Goal: Task Accomplishment & Management: Manage account settings

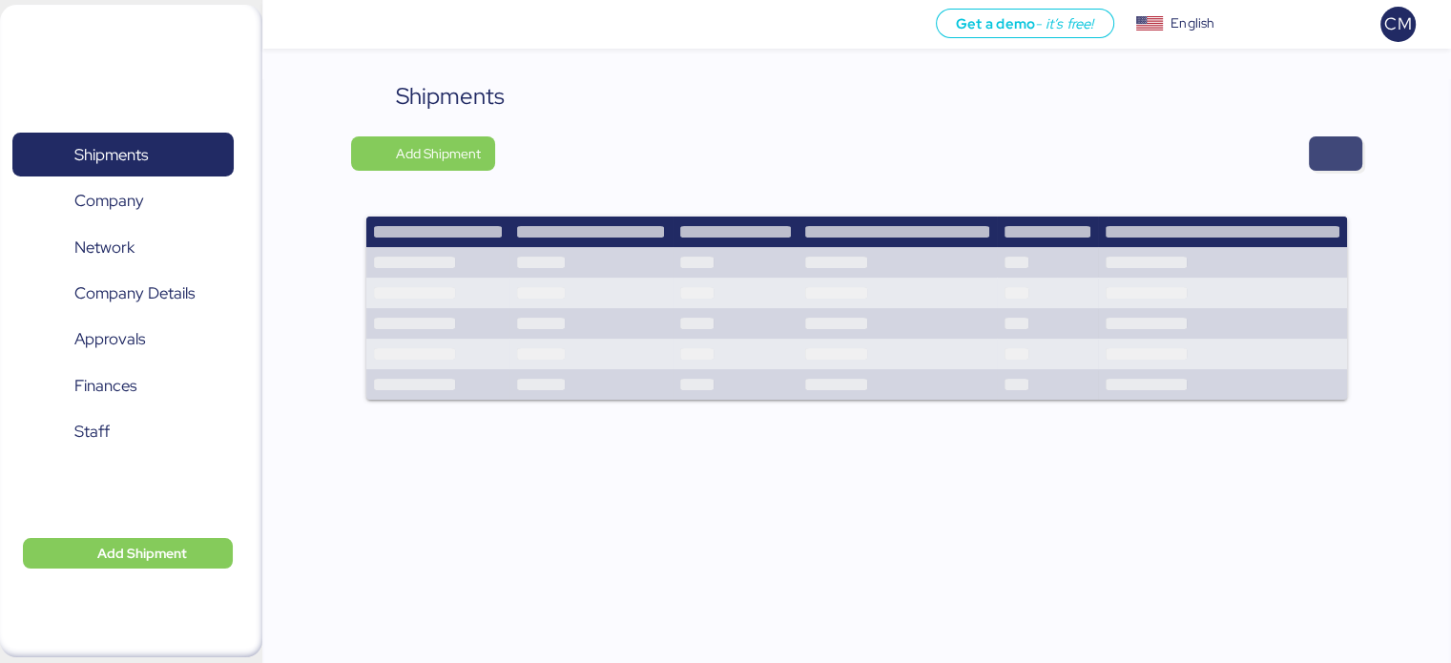
click at [1325, 141] on span "button" at bounding box center [1335, 153] width 23 height 27
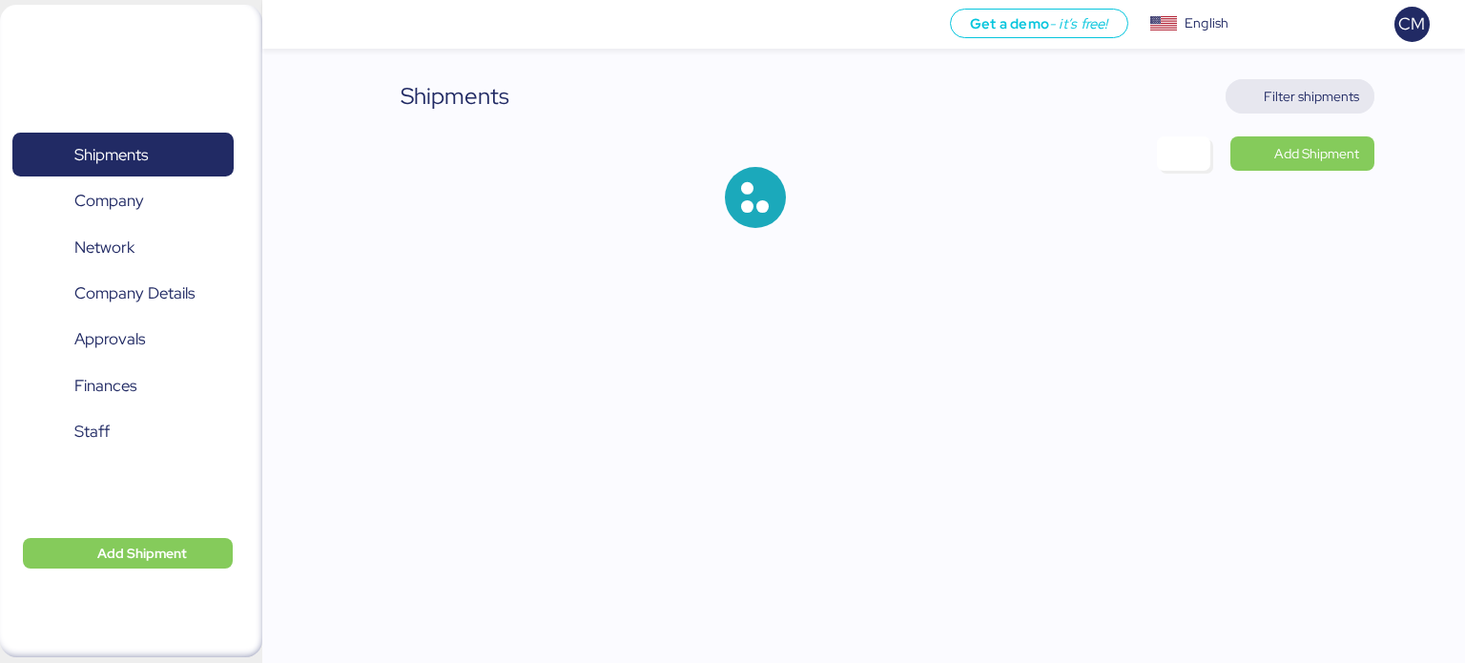
click at [1316, 106] on span "Filter shipments" at bounding box center [1311, 96] width 95 height 23
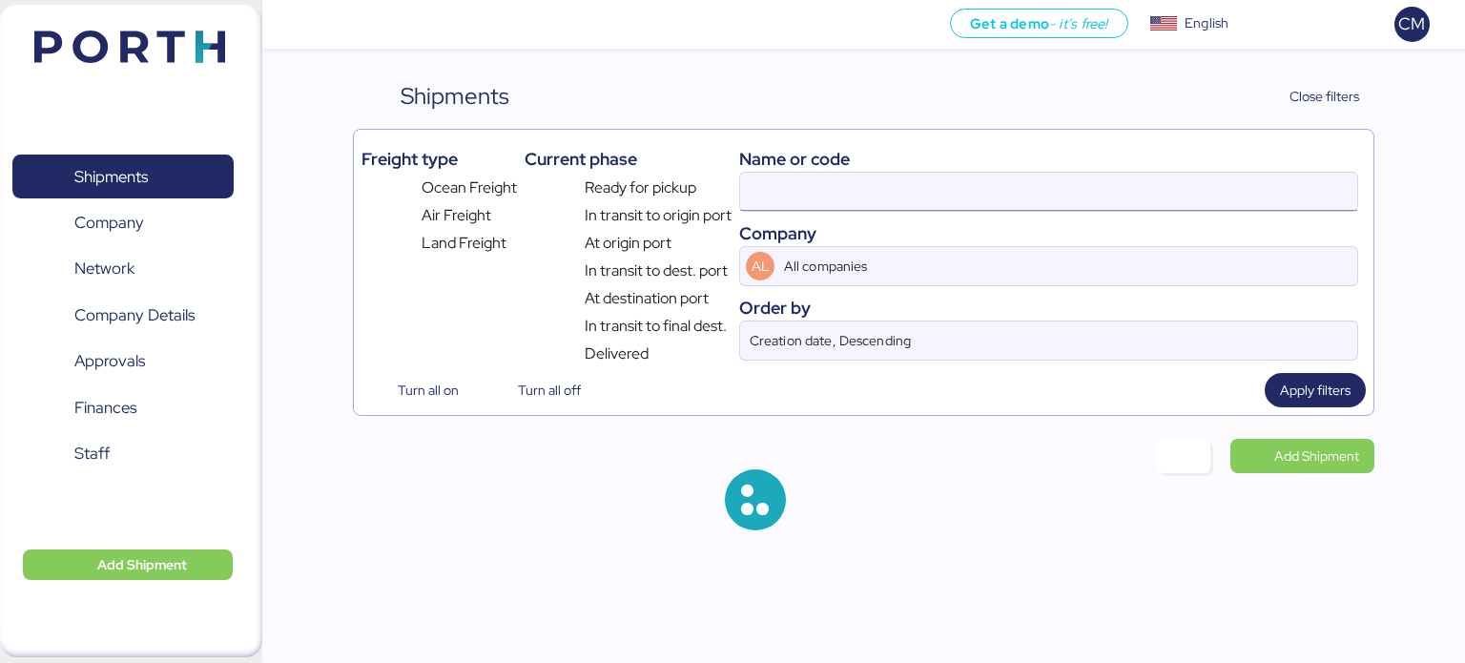
click at [939, 204] on input at bounding box center [1048, 192] width 617 height 38
click at [939, 204] on input "O0052044" at bounding box center [1048, 192] width 617 height 38
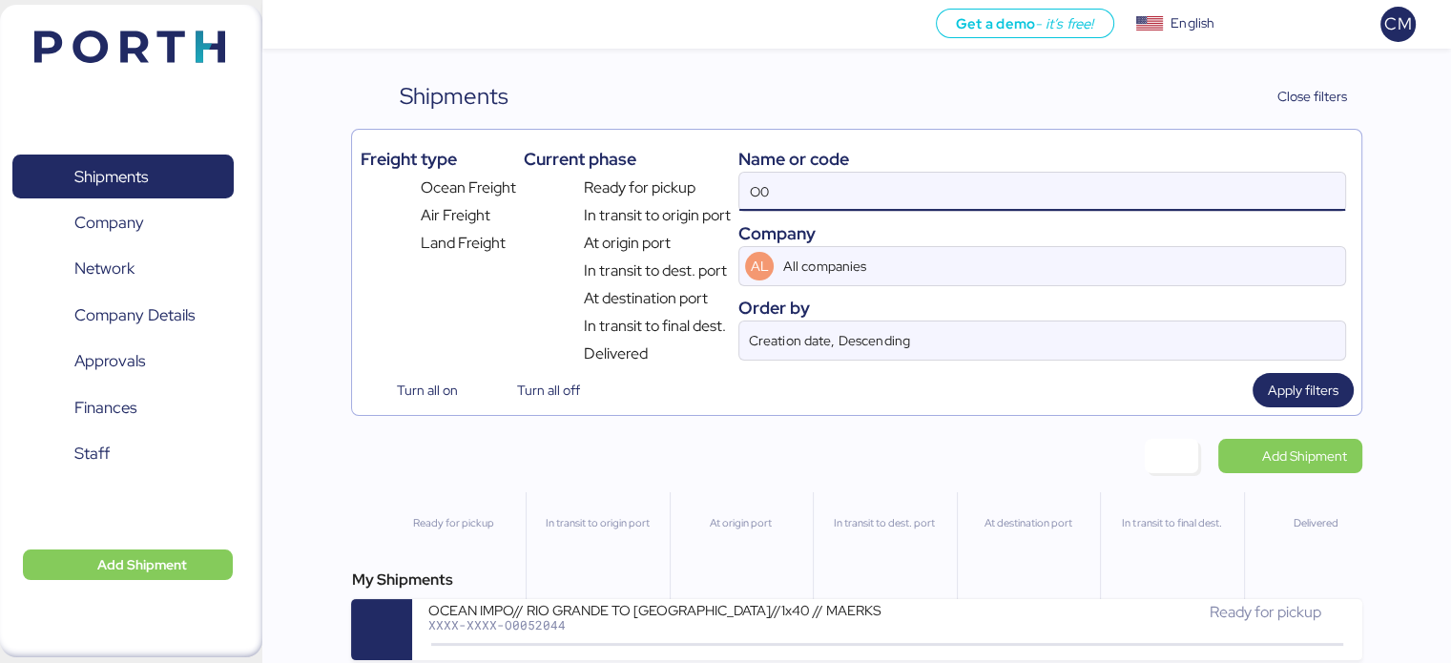
type input "O"
paste input "O0052044"
type input "O0052044"
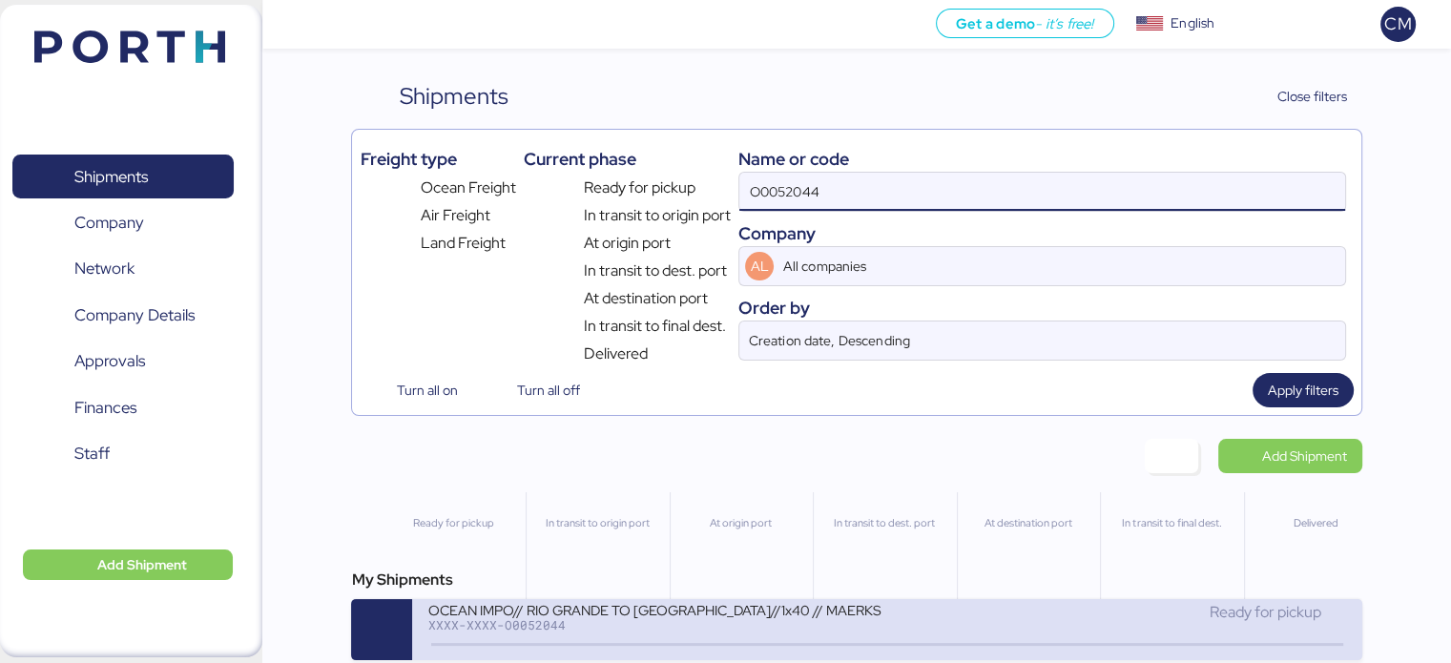
click at [788, 631] on div "XXXX-XXXX-O0052044" at bounding box center [656, 624] width 458 height 13
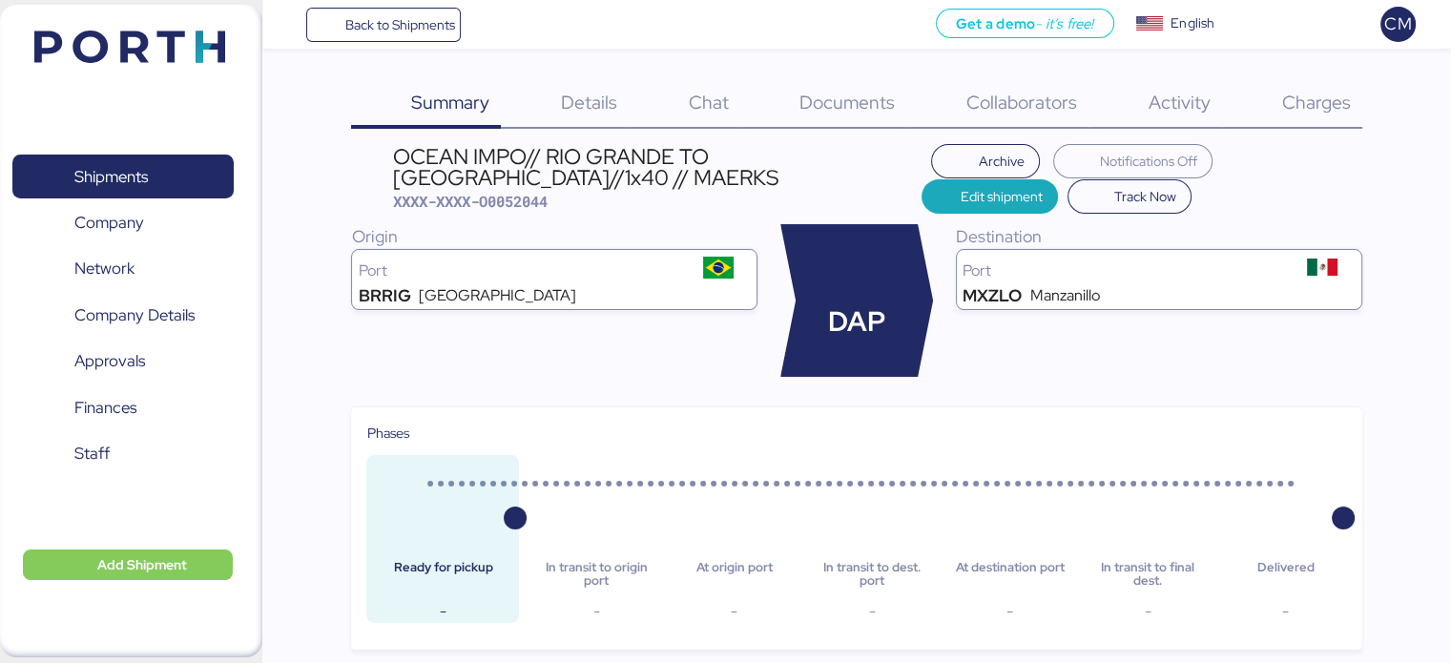
click at [1306, 119] on div "Charges 0" at bounding box center [1292, 104] width 140 height 50
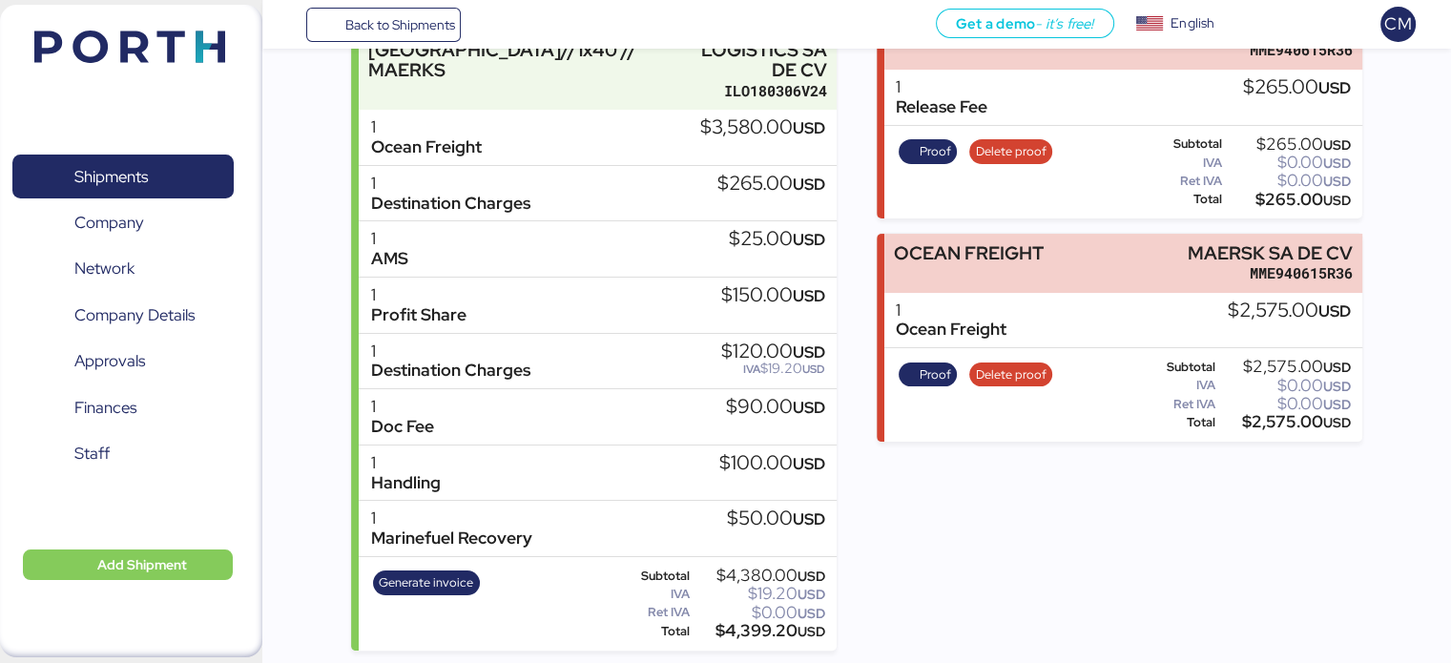
scroll to position [298, 0]
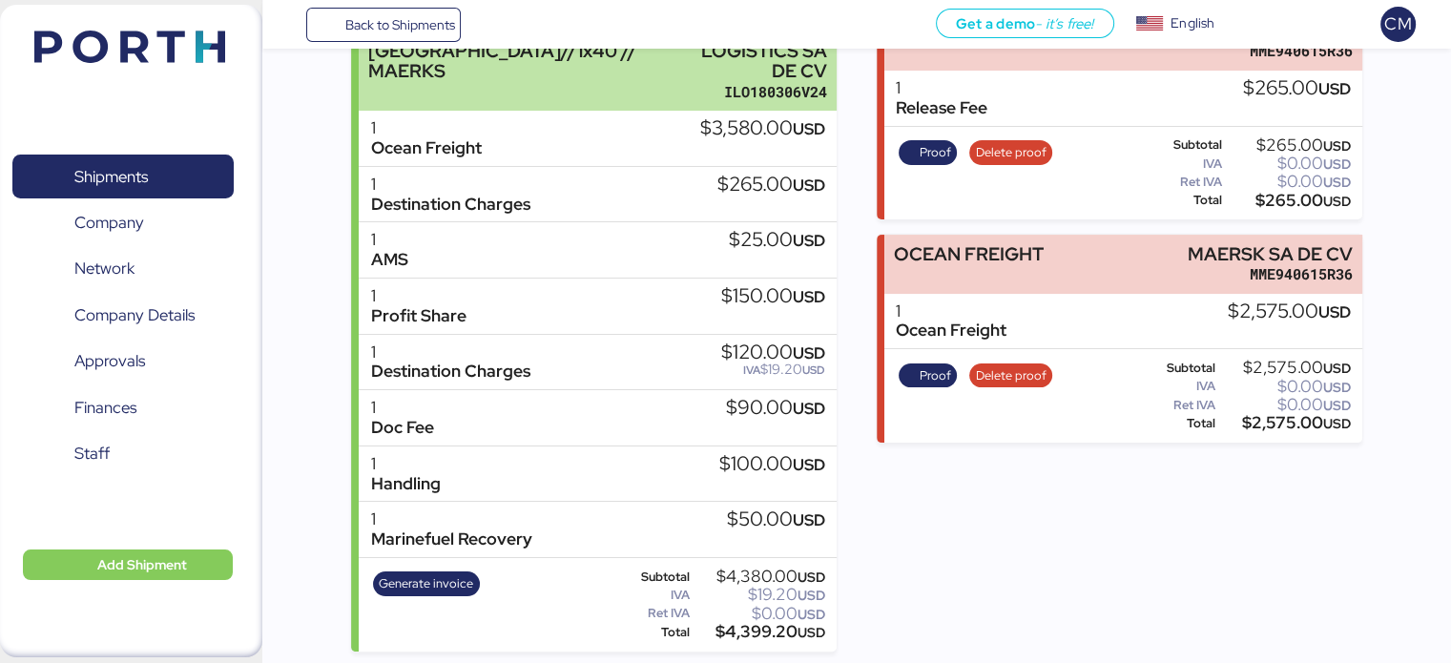
click at [581, 79] on div "OCEAN IMPO// RIO GRANDE TO [GEOGRAPHIC_DATA]//1x40 // MAERKS" at bounding box center [529, 61] width 323 height 81
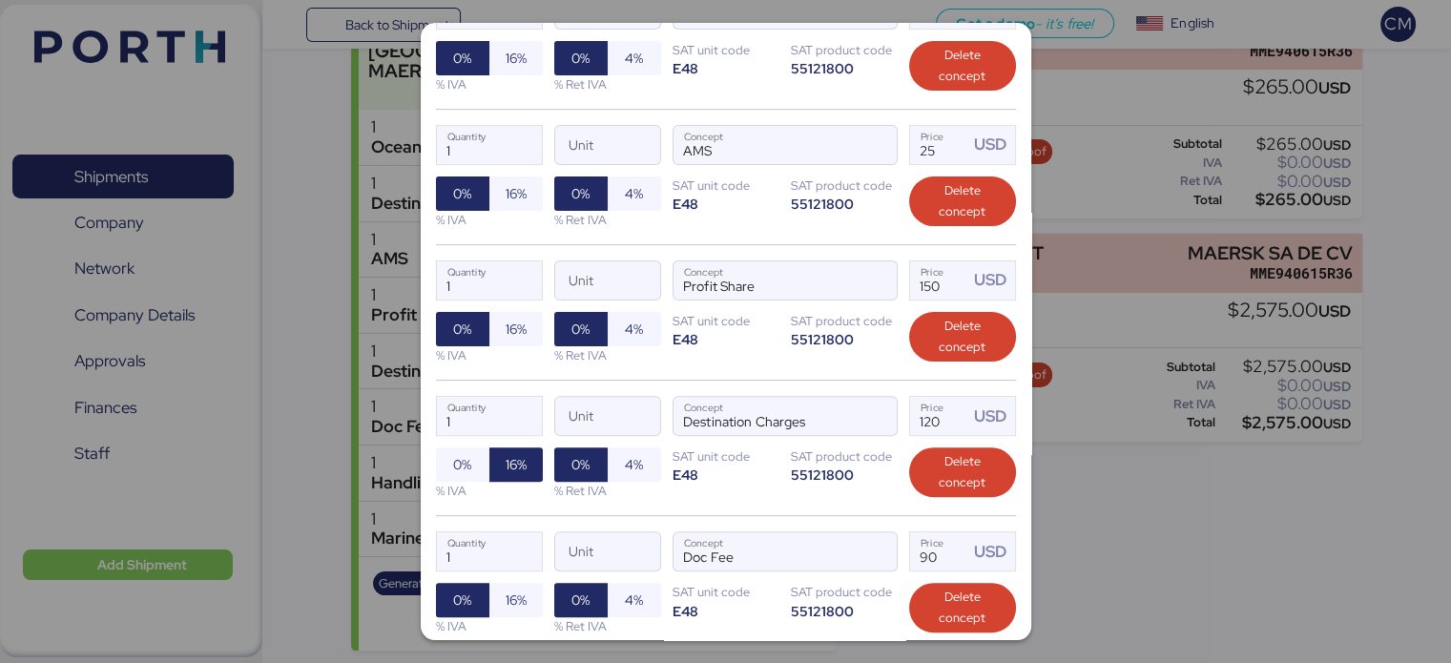
scroll to position [538, 0]
click at [927, 343] on span "Delete concept" at bounding box center [962, 337] width 76 height 42
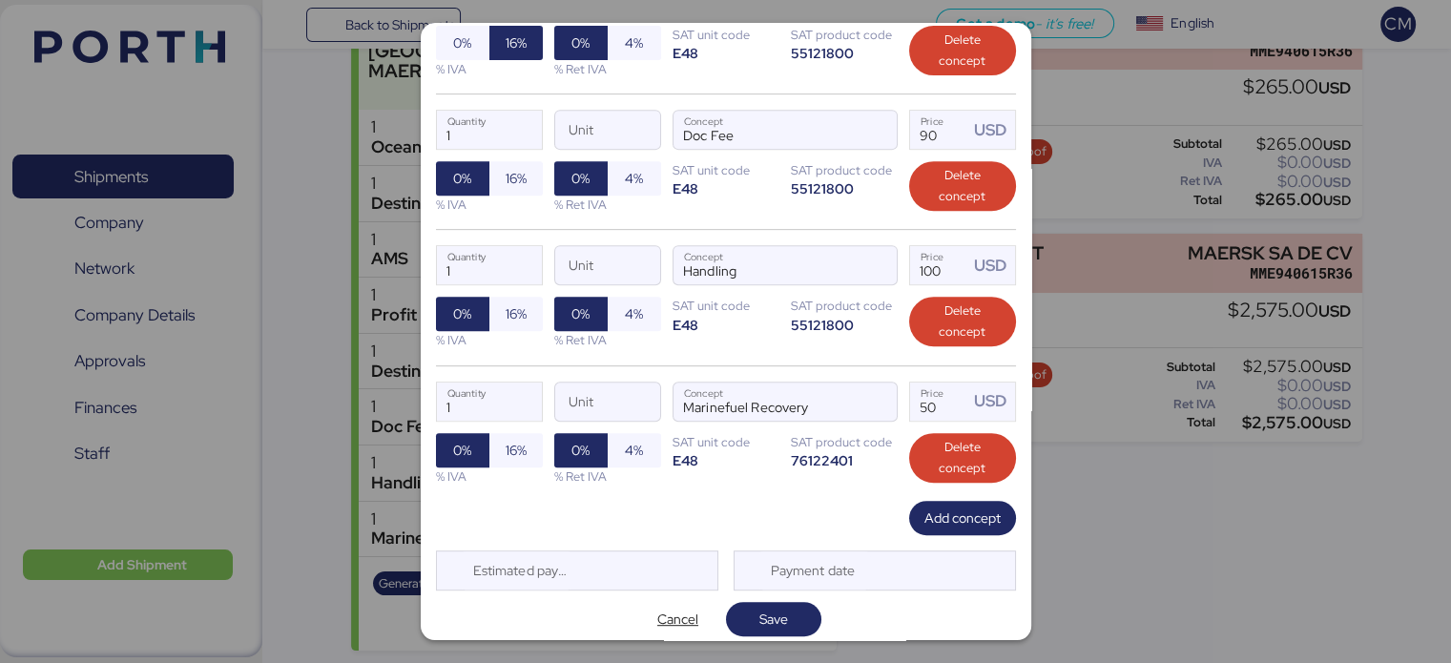
scroll to position [830, 0]
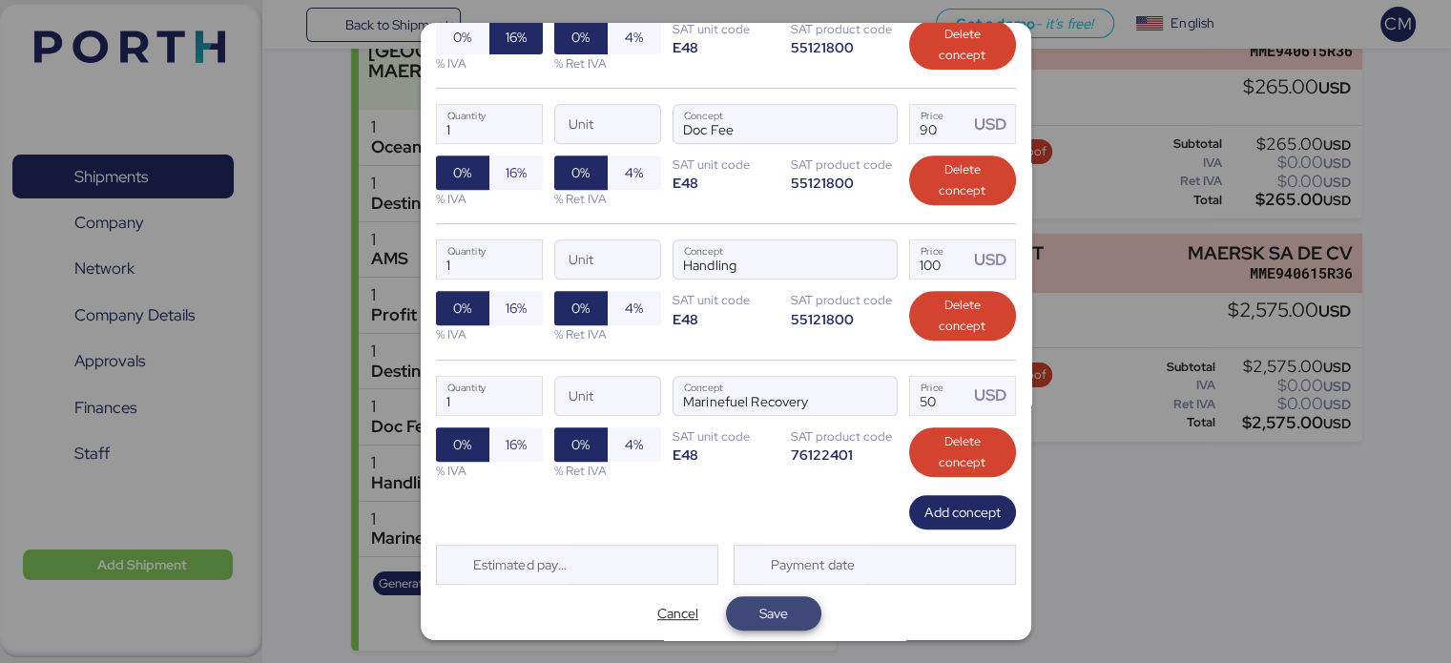
click at [783, 618] on span "Save" at bounding box center [773, 613] width 65 height 27
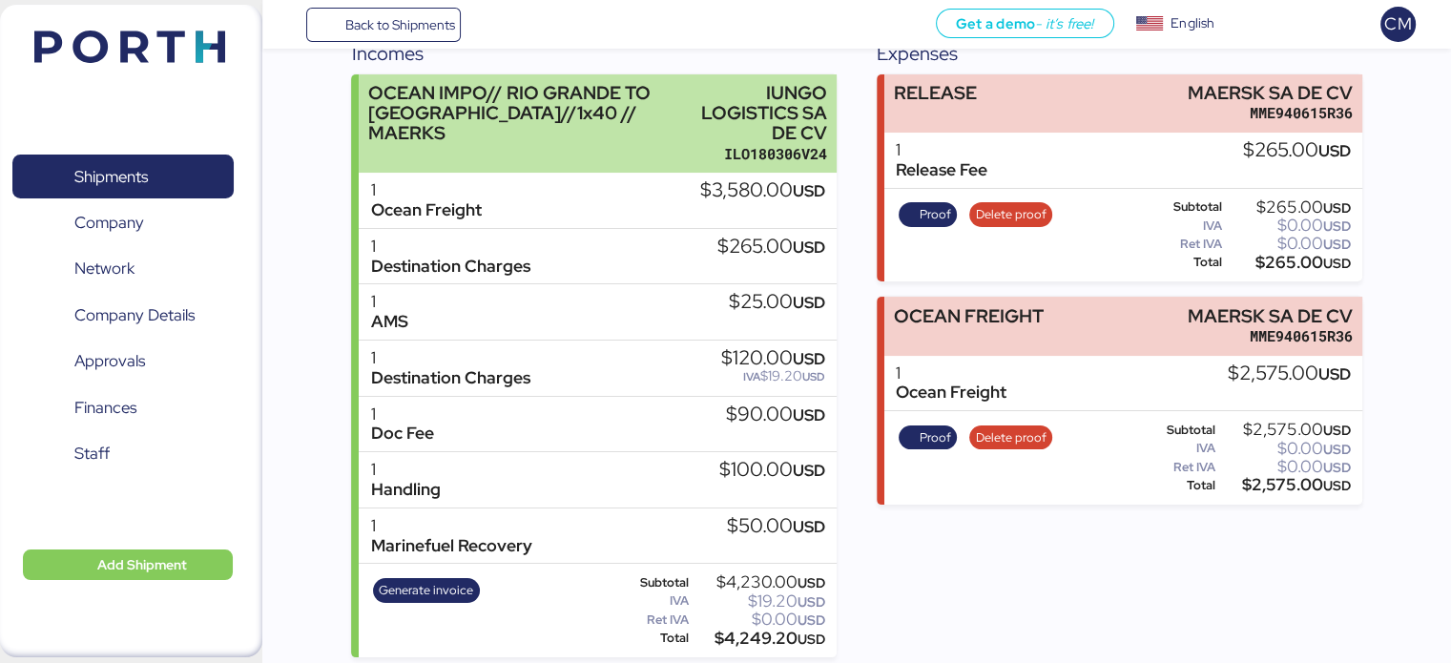
scroll to position [243, 0]
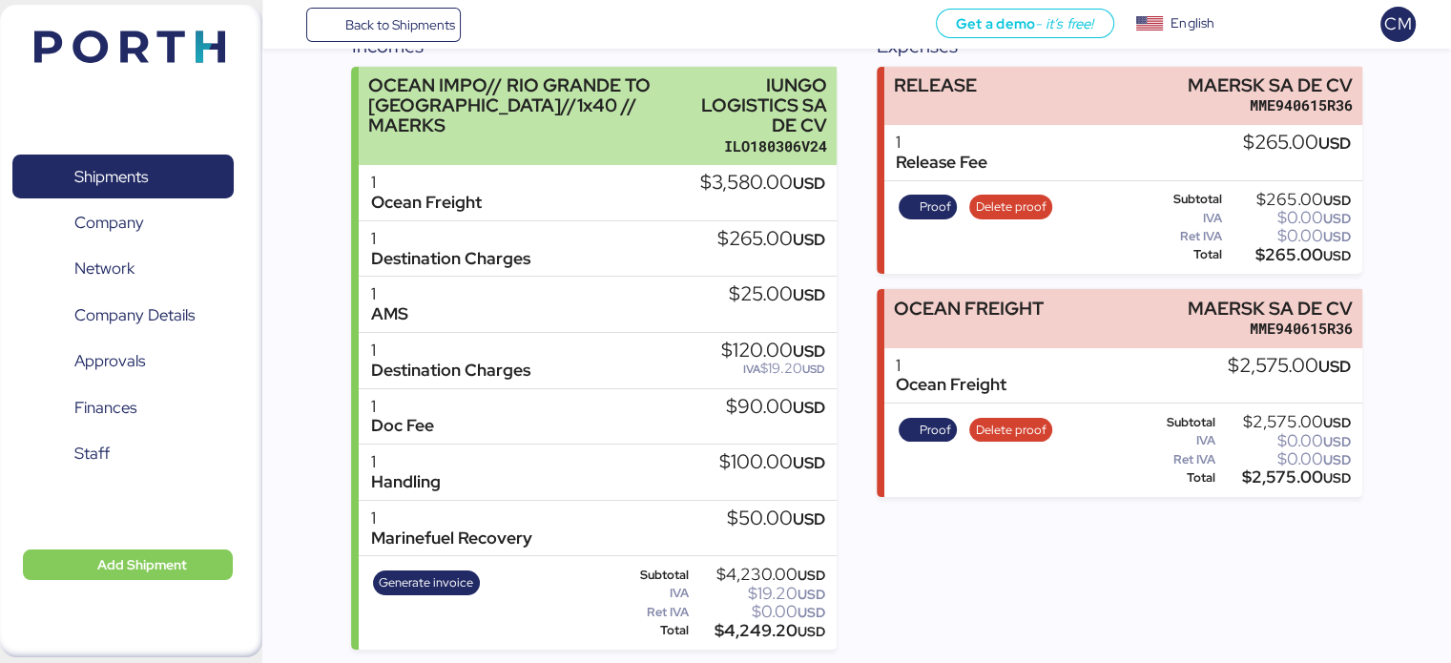
click at [706, 133] on div "IUNGO LOGISTICS SA DE CV" at bounding box center [763, 105] width 127 height 60
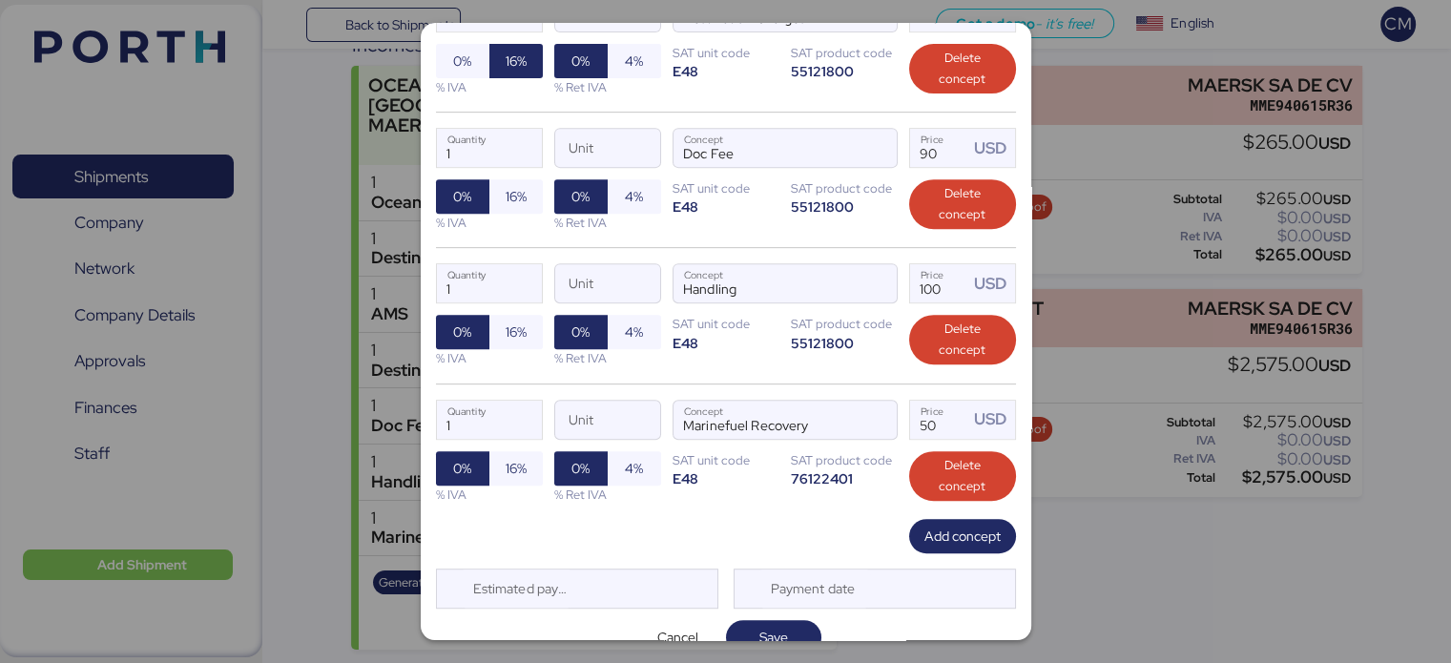
scroll to position [830, 0]
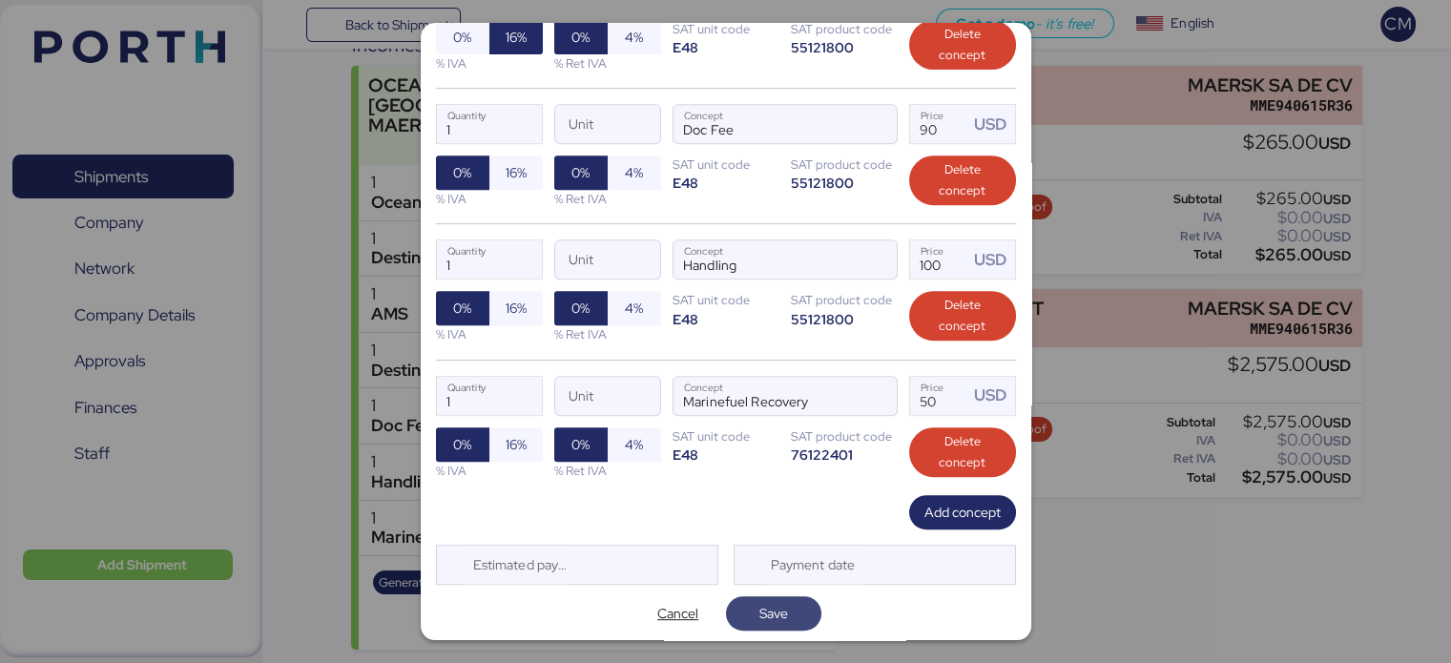
click at [770, 609] on span "Save" at bounding box center [773, 613] width 29 height 23
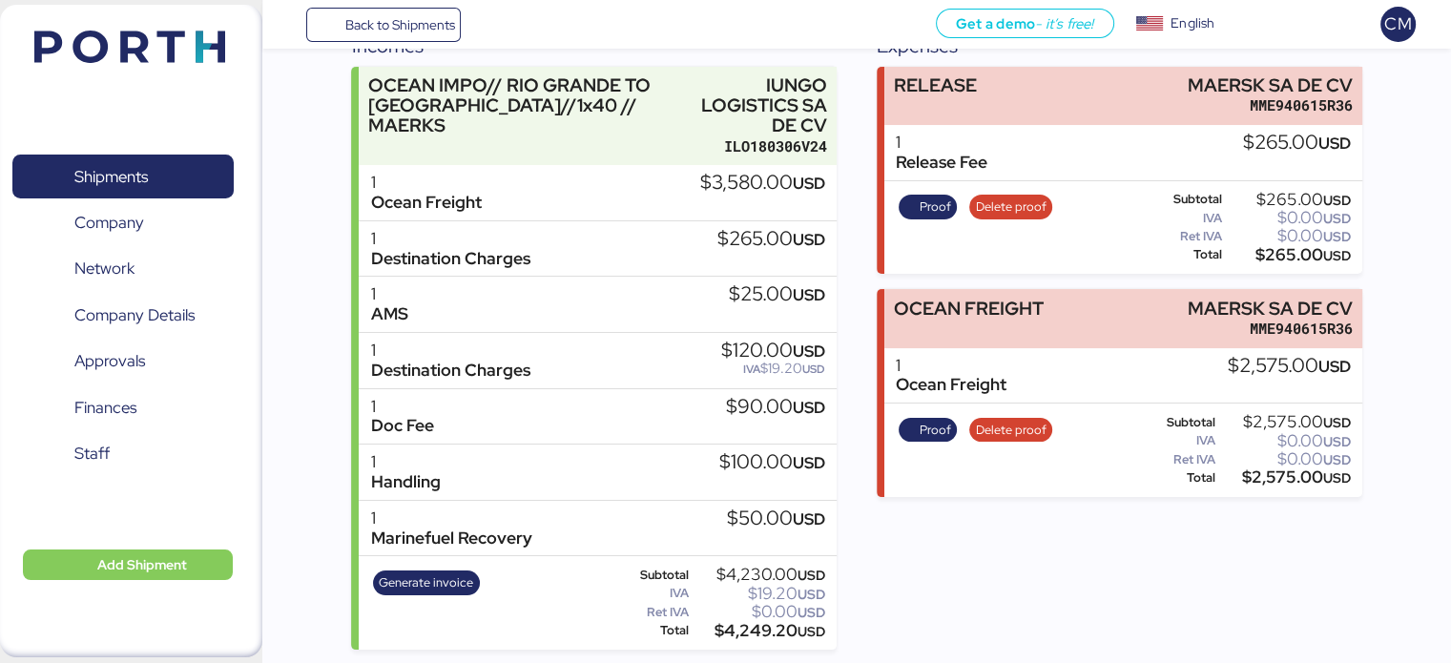
scroll to position [242, 0]
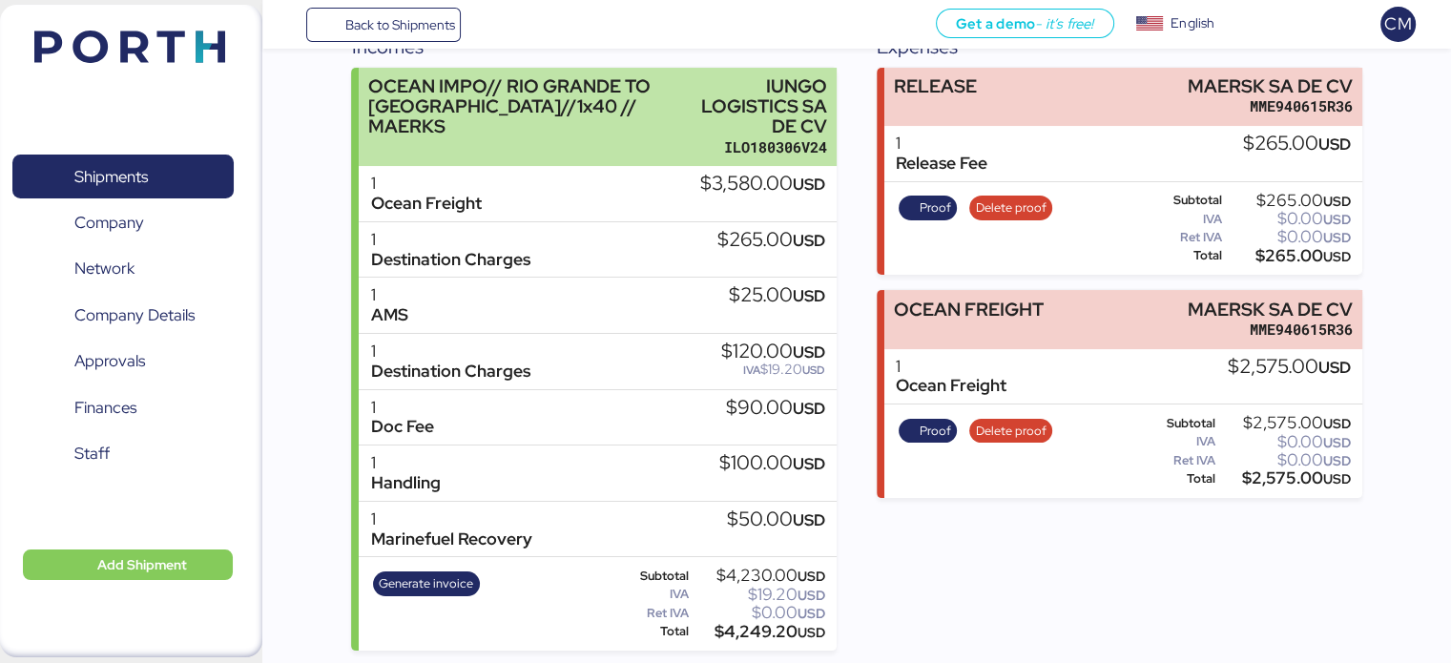
click at [628, 157] on div "OCEAN IMPO// RIO GRANDE TO [GEOGRAPHIC_DATA]//1x40 // MAERKS IUNGO LOGISTICS SA…" at bounding box center [597, 117] width 477 height 99
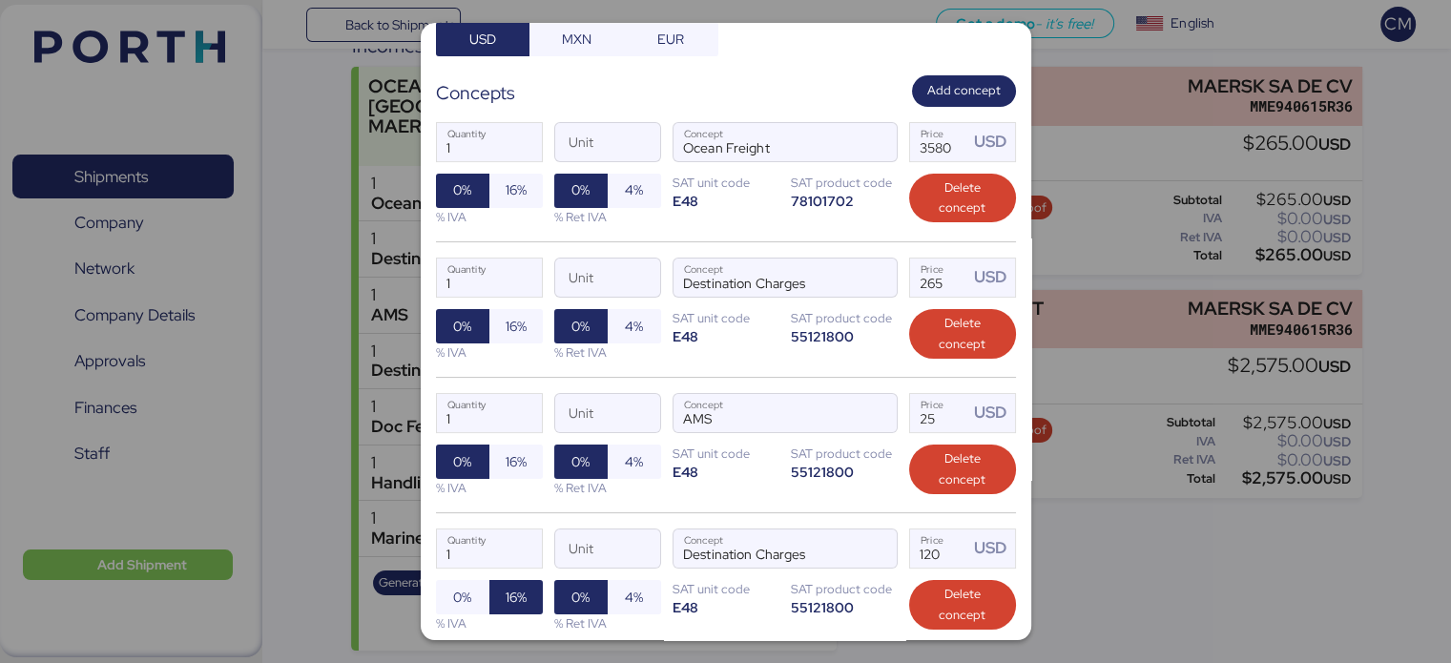
scroll to position [270, 0]
click at [942, 275] on input "265" at bounding box center [939, 277] width 59 height 38
type input "2"
type input "120"
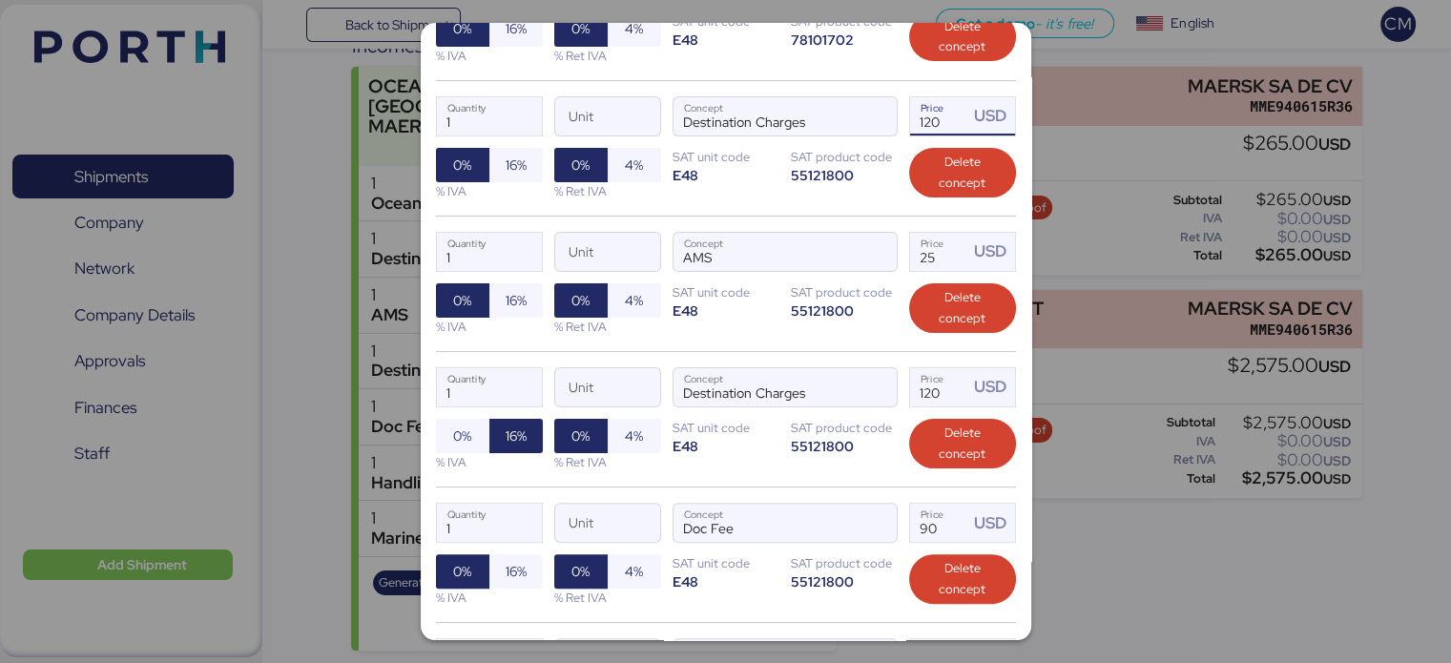
scroll to position [416, 0]
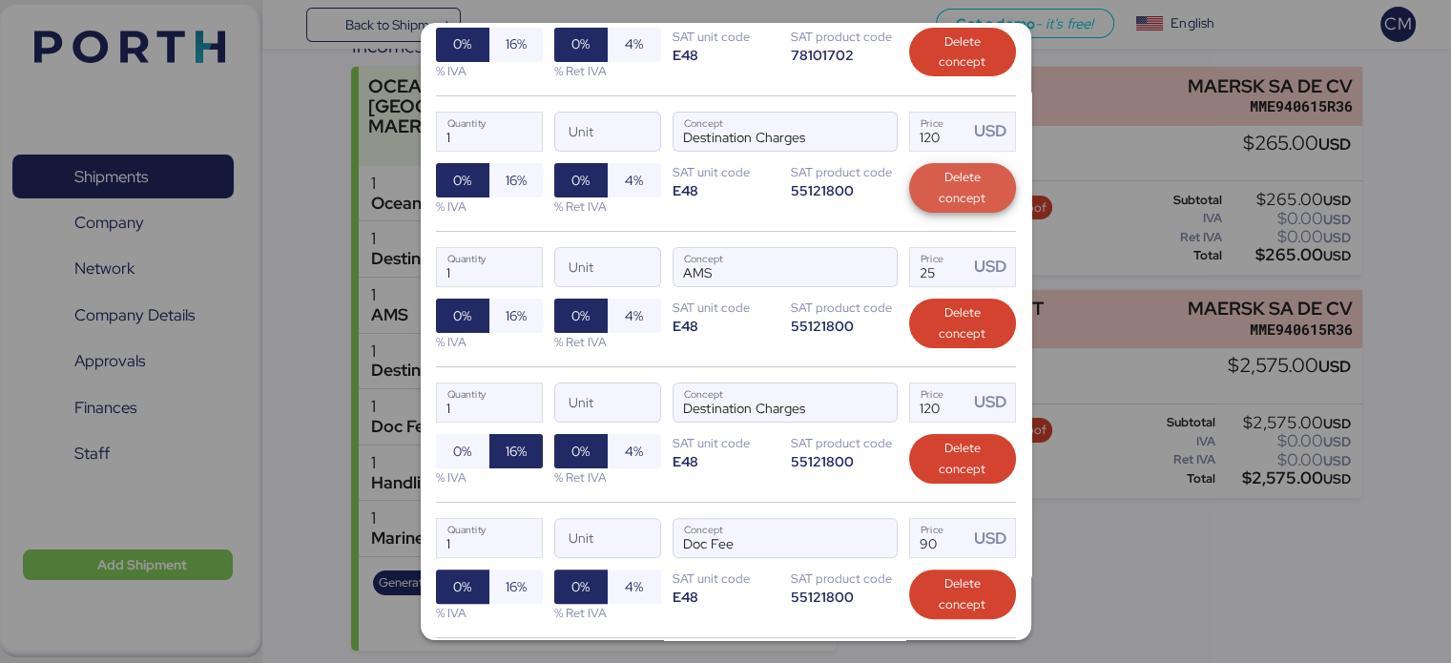
click at [934, 170] on span "Delete concept" at bounding box center [962, 188] width 76 height 42
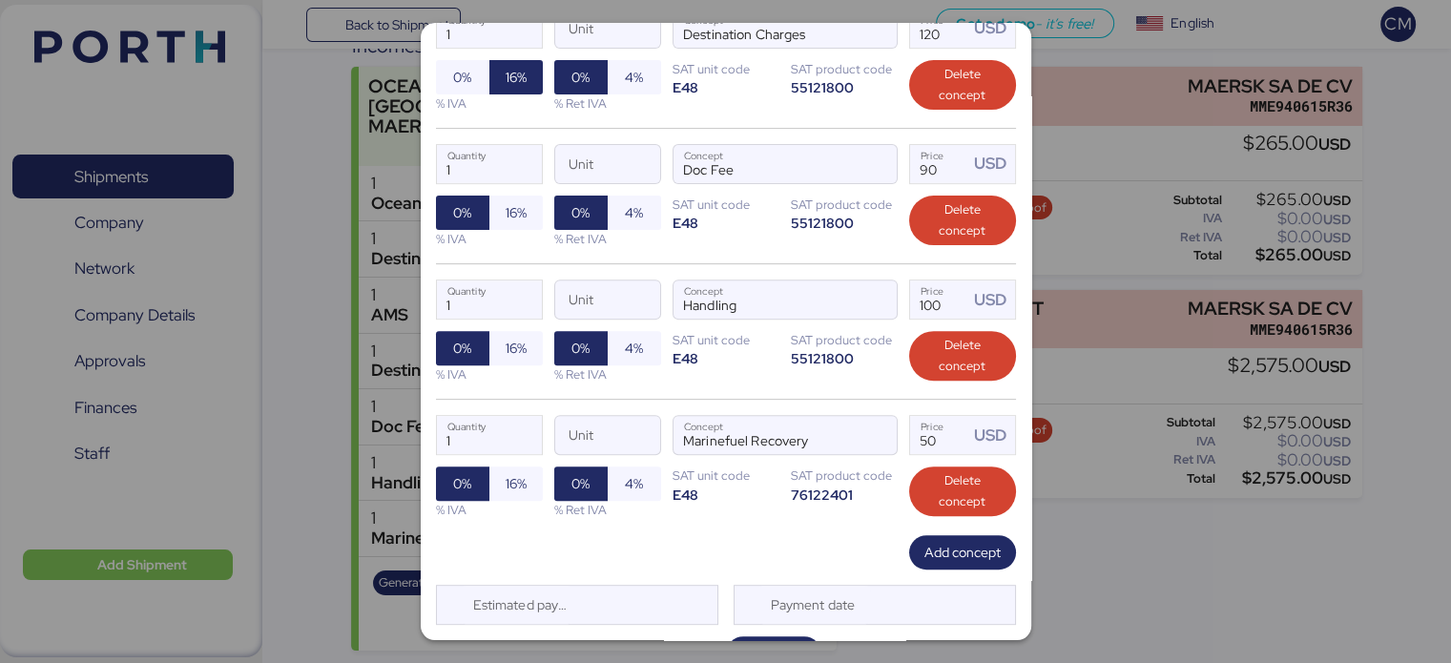
scroll to position [694, 0]
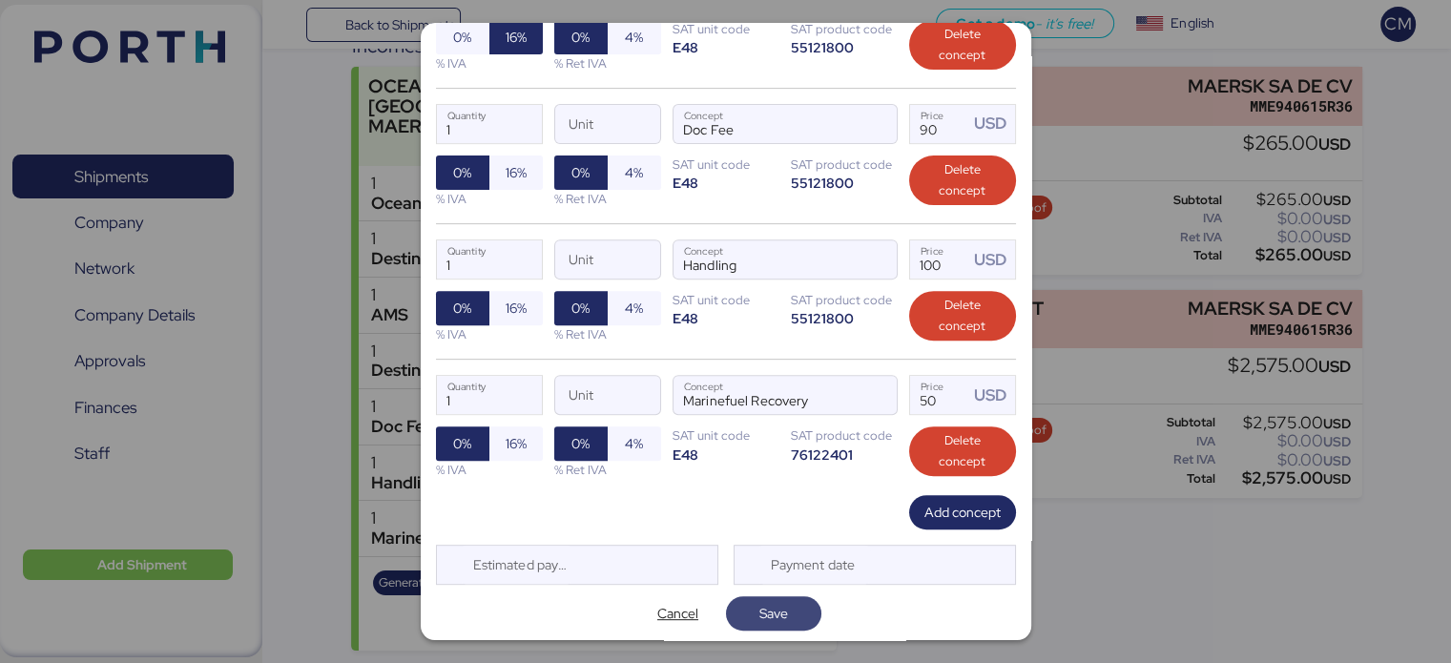
click at [748, 606] on span "Save" at bounding box center [773, 613] width 65 height 27
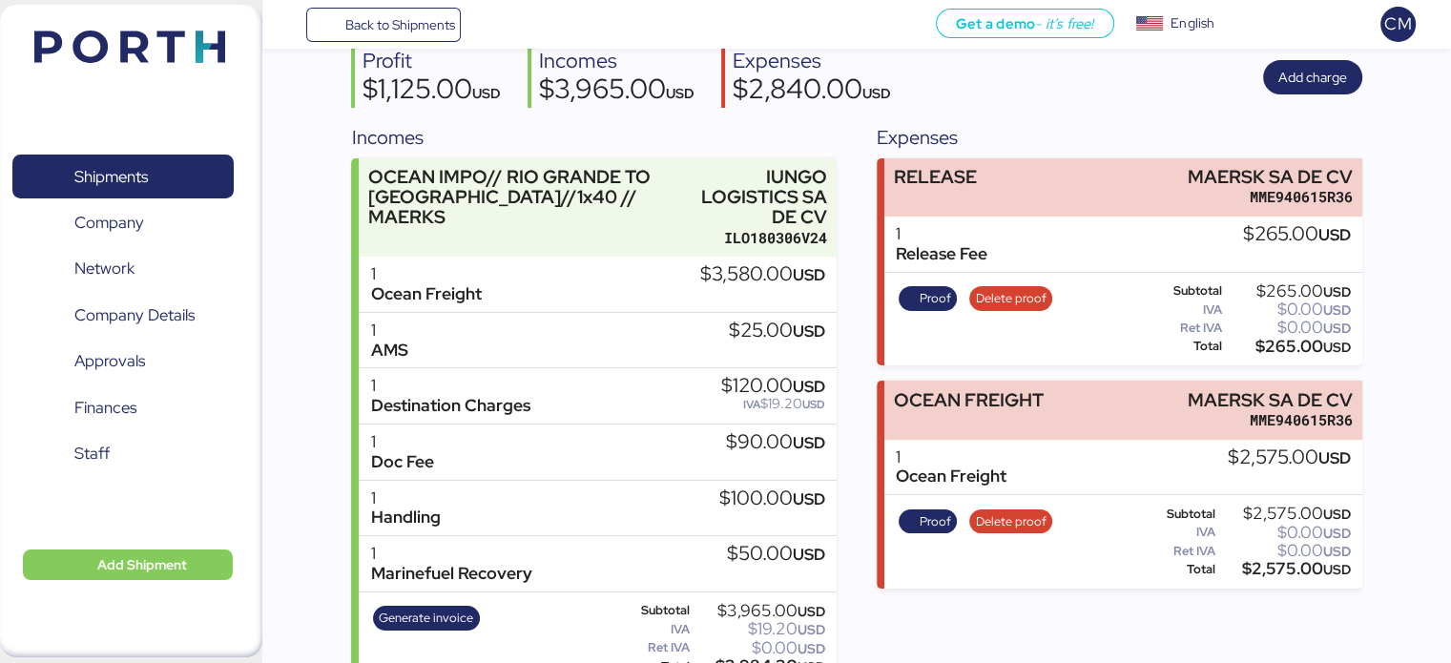
scroll to position [187, 0]
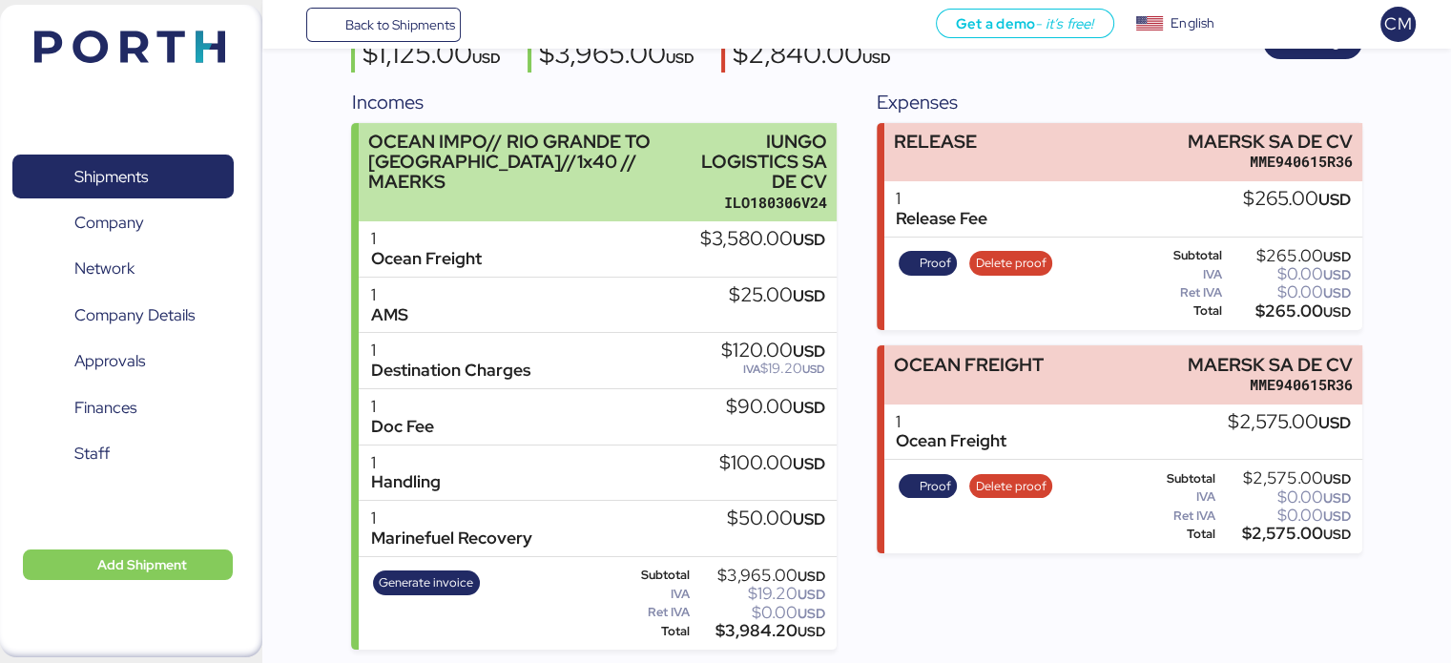
click at [535, 211] on div "OCEAN IMPO// RIO GRANDE TO [GEOGRAPHIC_DATA]//1x40 // MAERKS" at bounding box center [529, 172] width 323 height 81
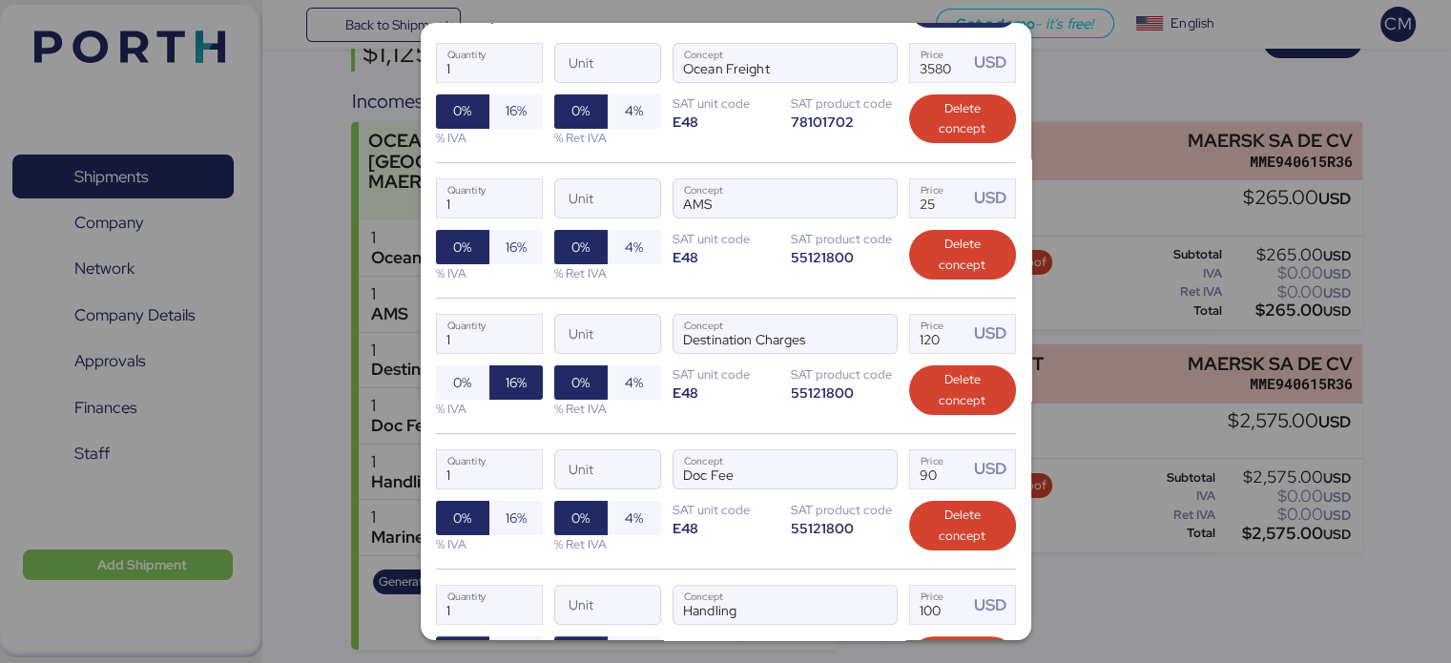
scroll to position [347, 0]
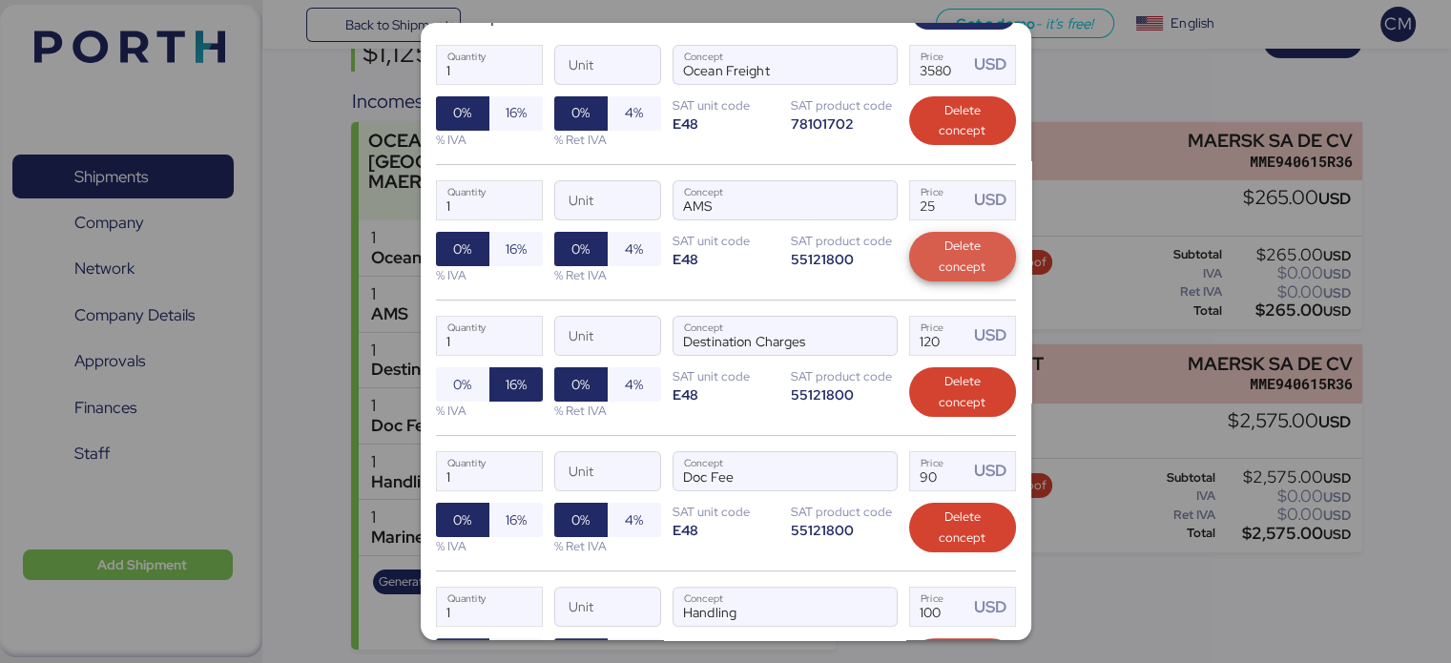
click at [925, 273] on span "Delete concept" at bounding box center [962, 257] width 76 height 42
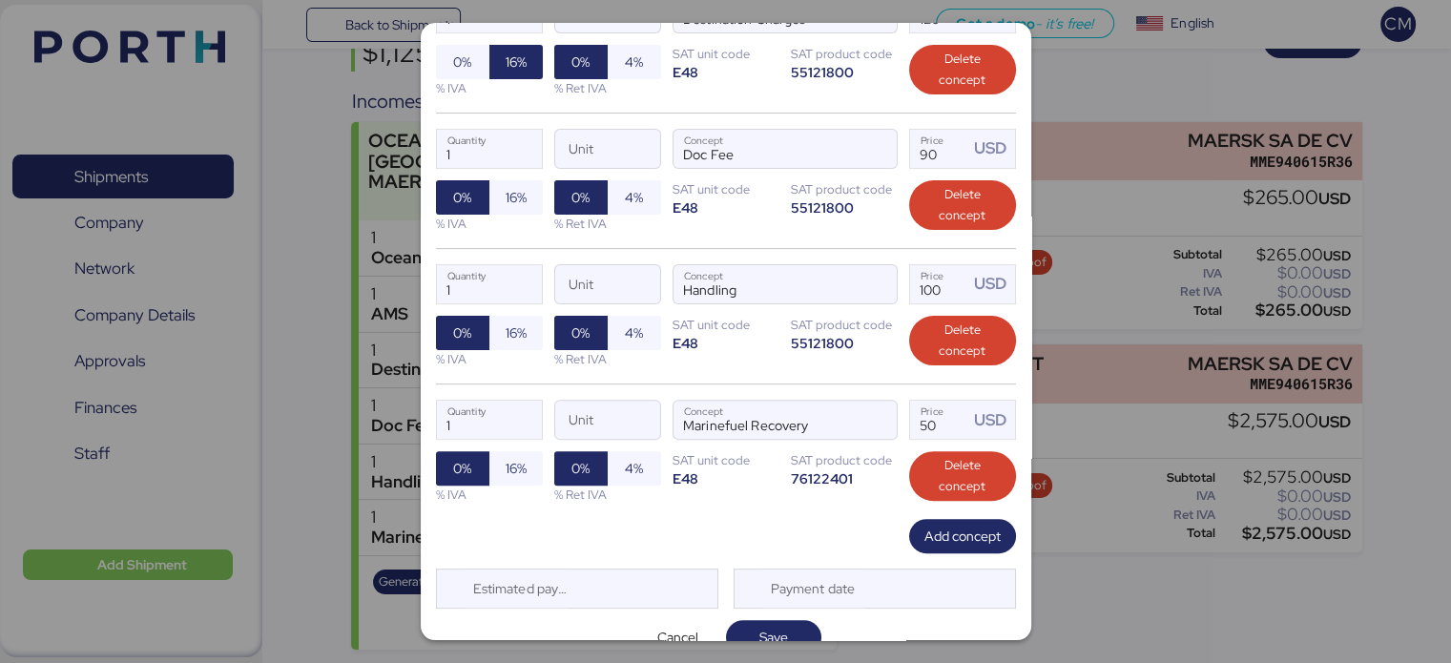
scroll to position [560, 0]
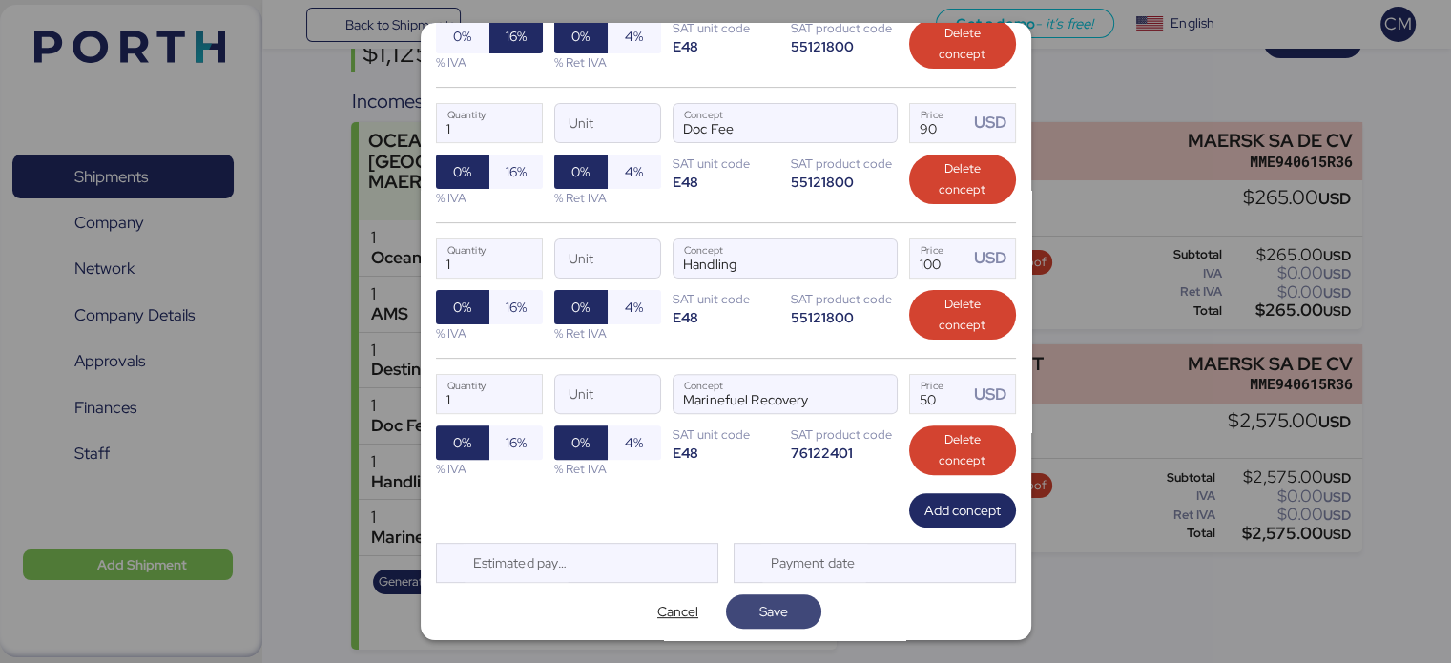
click at [777, 605] on span "Save" at bounding box center [773, 611] width 29 height 23
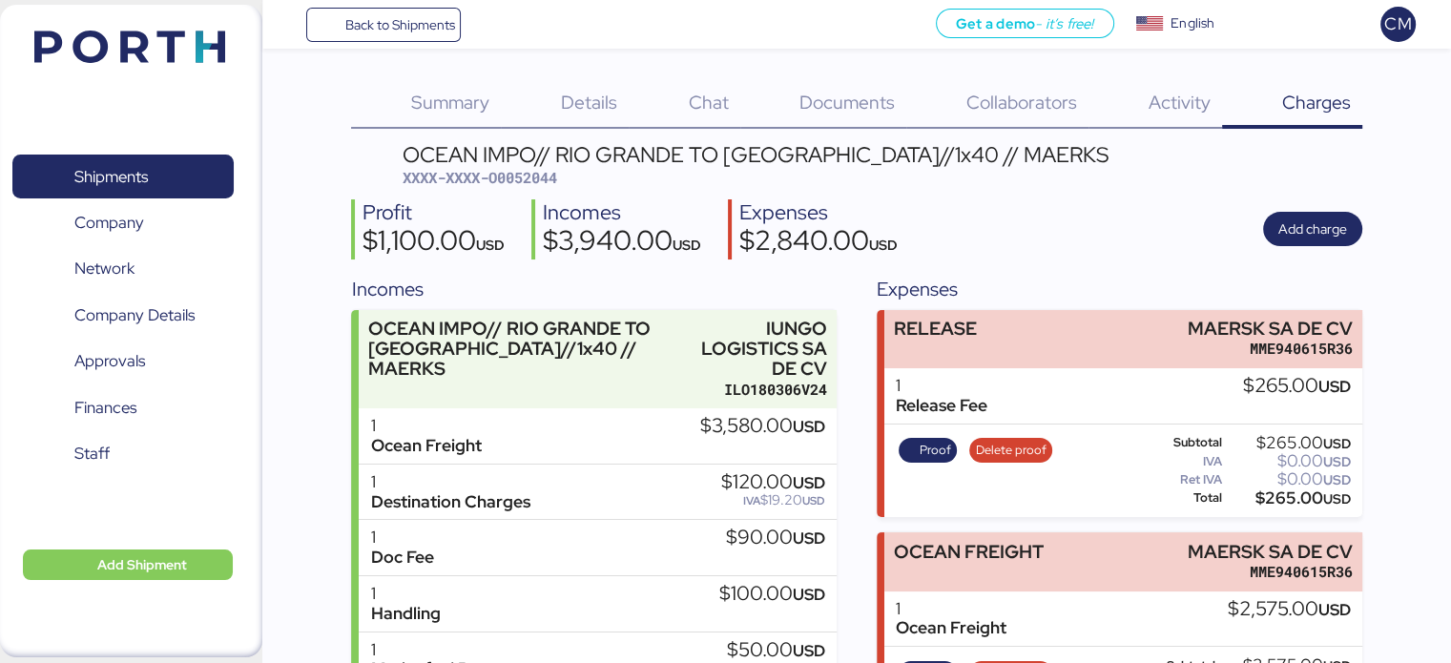
scroll to position [132, 0]
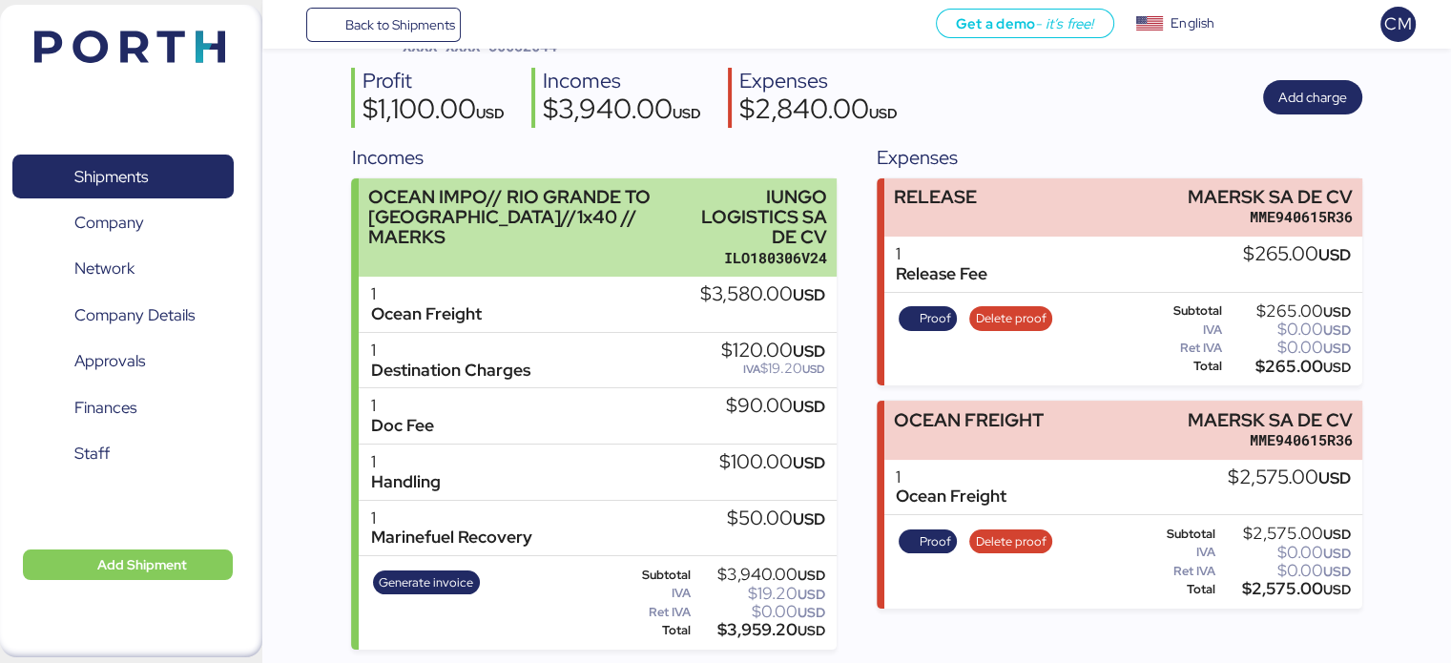
click at [590, 250] on div "OCEAN IMPO// RIO GRANDE TO [GEOGRAPHIC_DATA]//1x40 // MAERKS" at bounding box center [529, 227] width 323 height 81
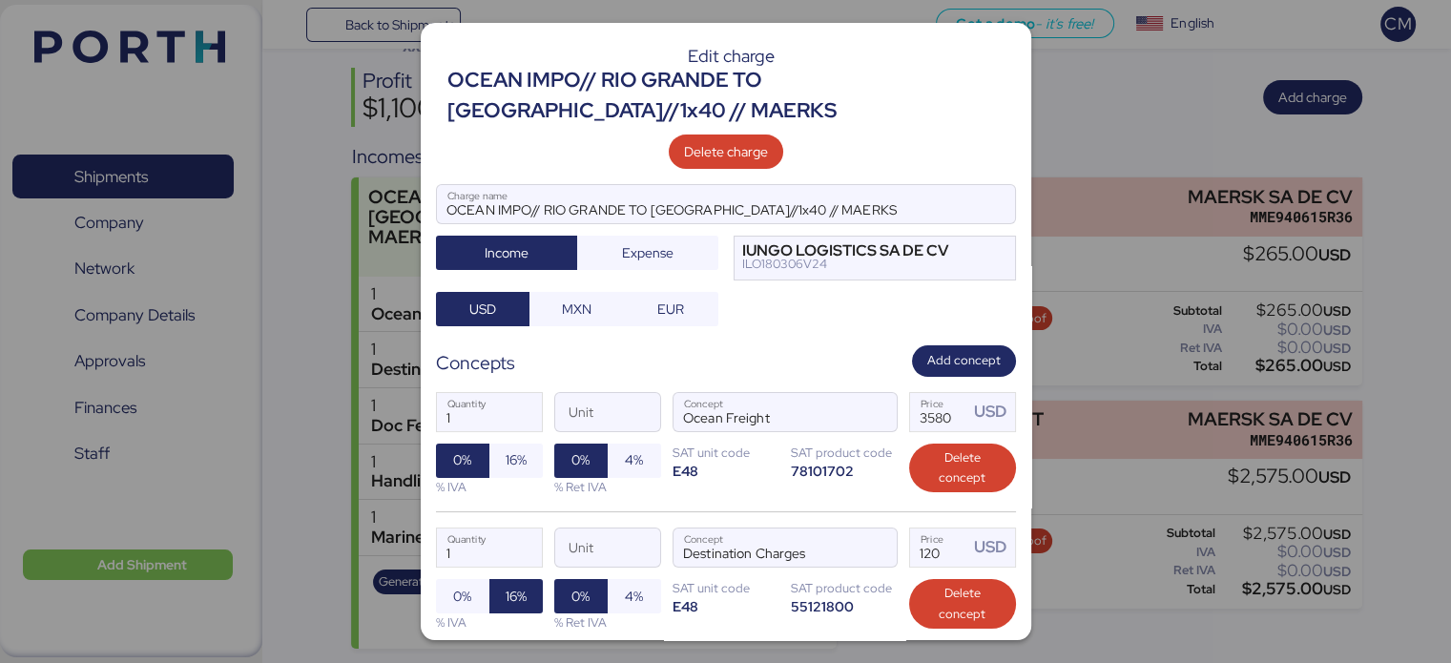
scroll to position [164, 0]
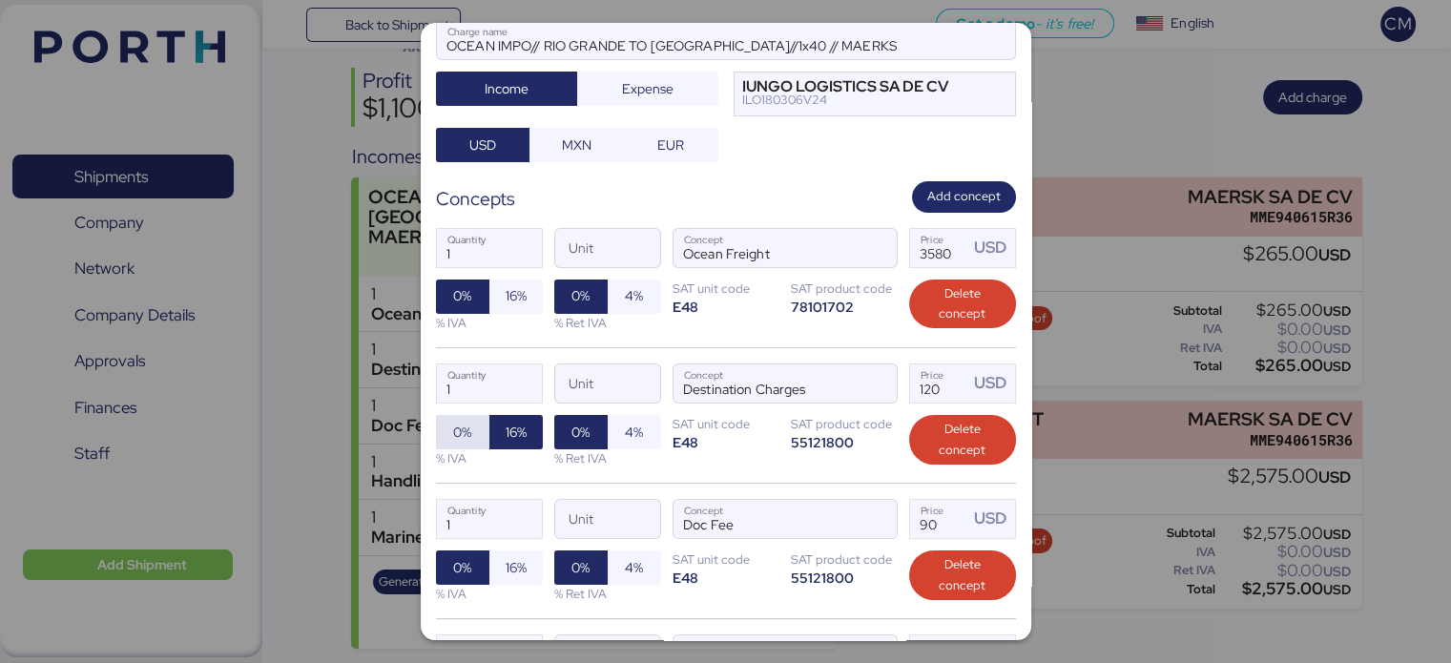
click at [473, 435] on span "0%" at bounding box center [462, 432] width 53 height 34
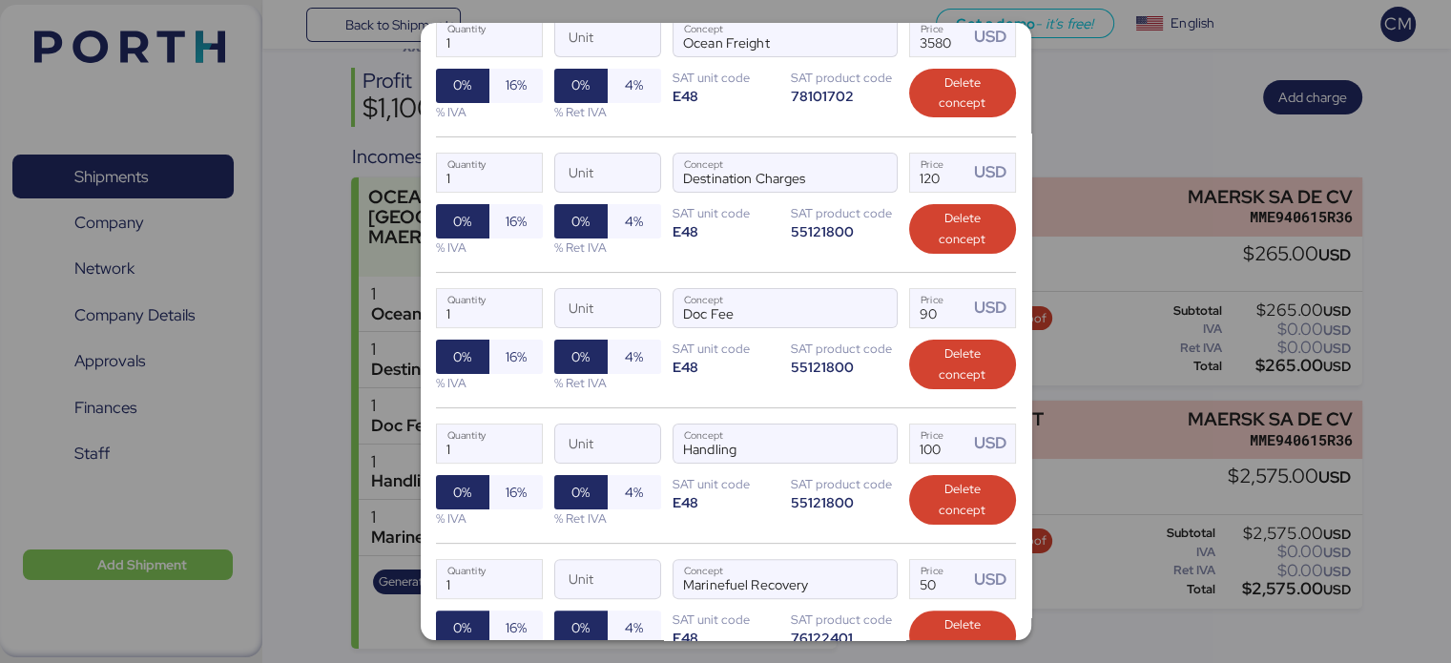
scroll to position [560, 0]
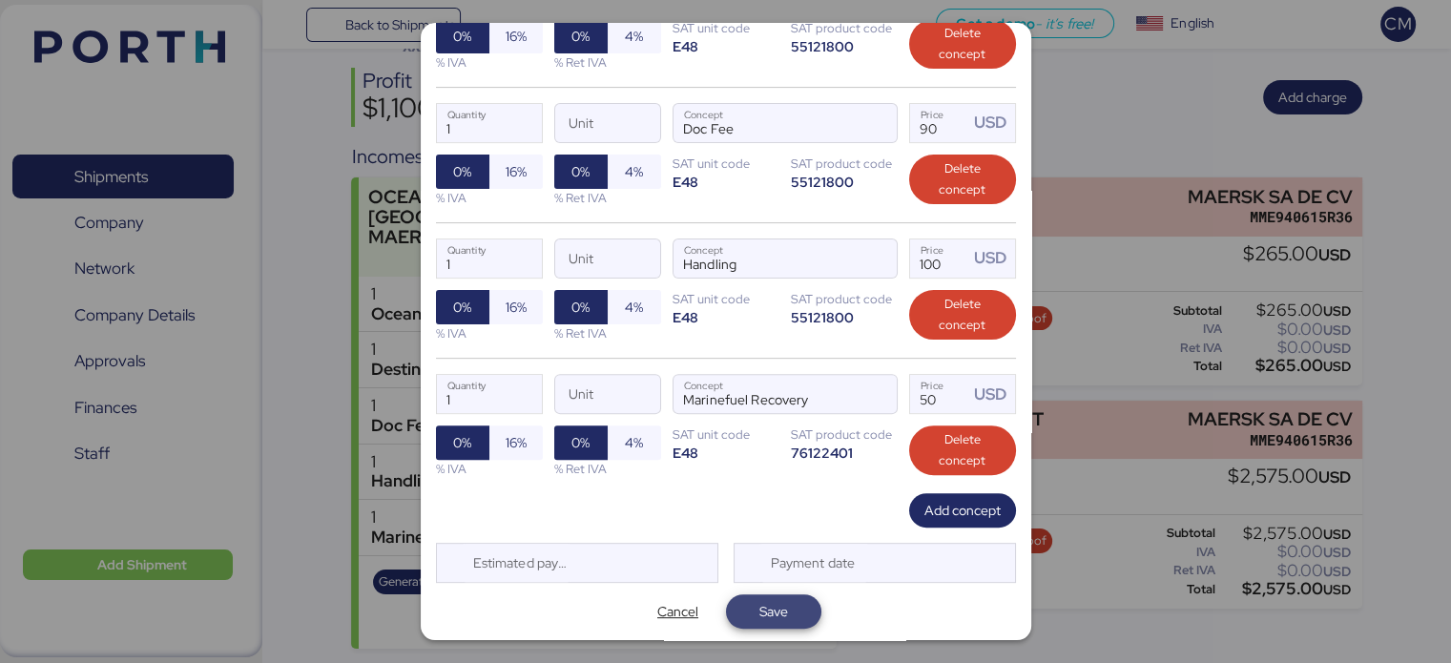
click at [754, 620] on span "Save" at bounding box center [773, 611] width 65 height 27
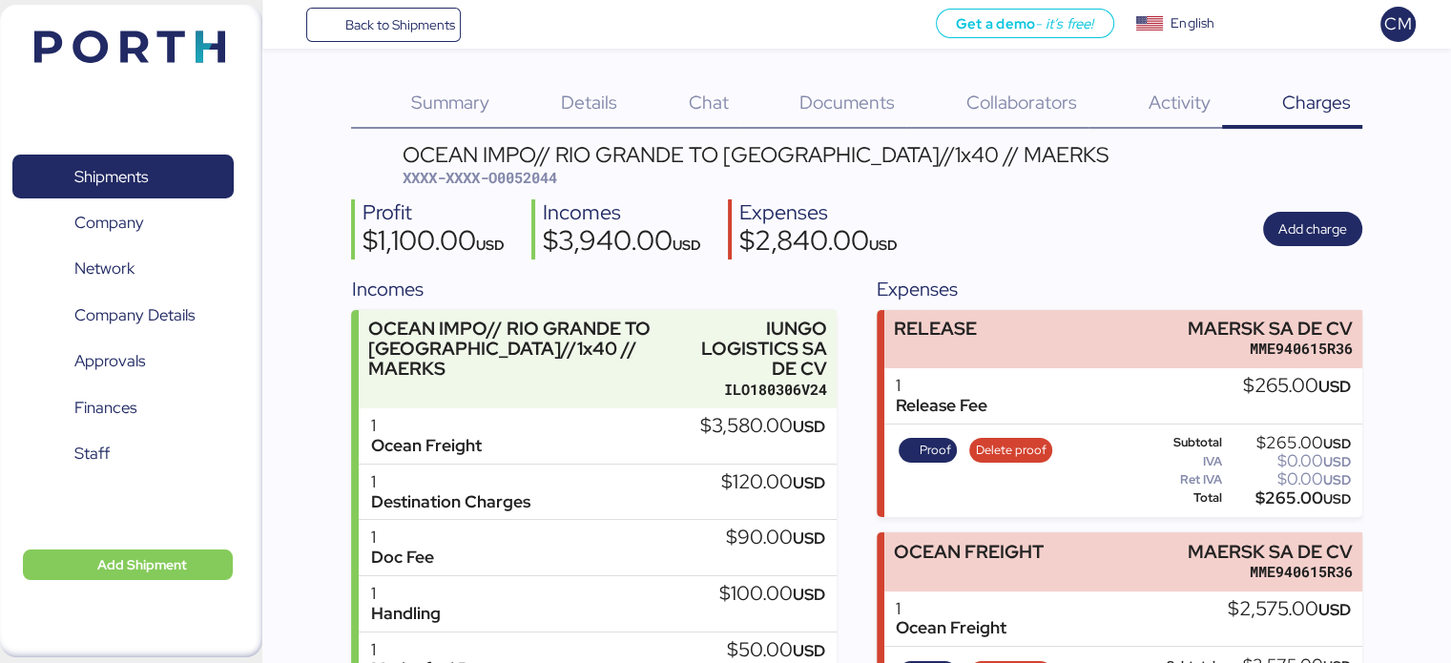
scroll to position [132, 0]
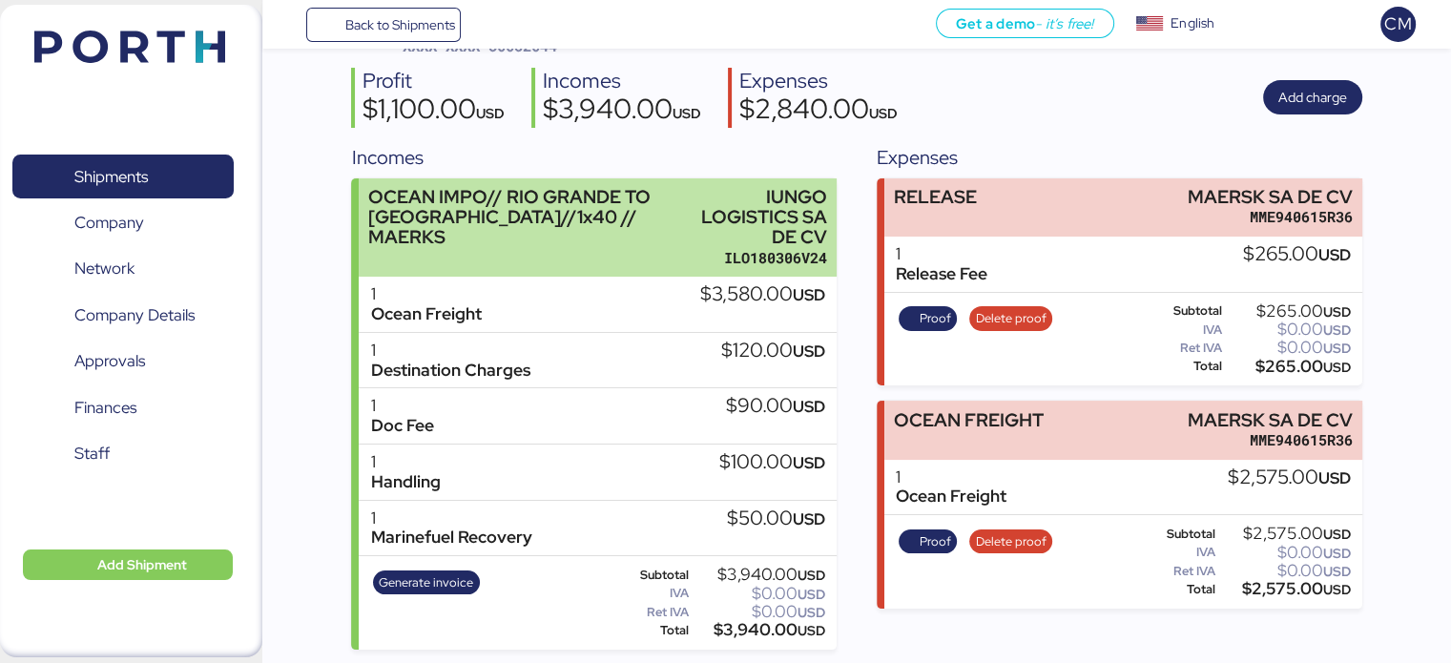
click at [687, 220] on div "OCEAN IMPO// RIO GRANDE TO [GEOGRAPHIC_DATA]//1x40 // MAERKS IUNGO LOGISTICS SA…" at bounding box center [597, 227] width 477 height 99
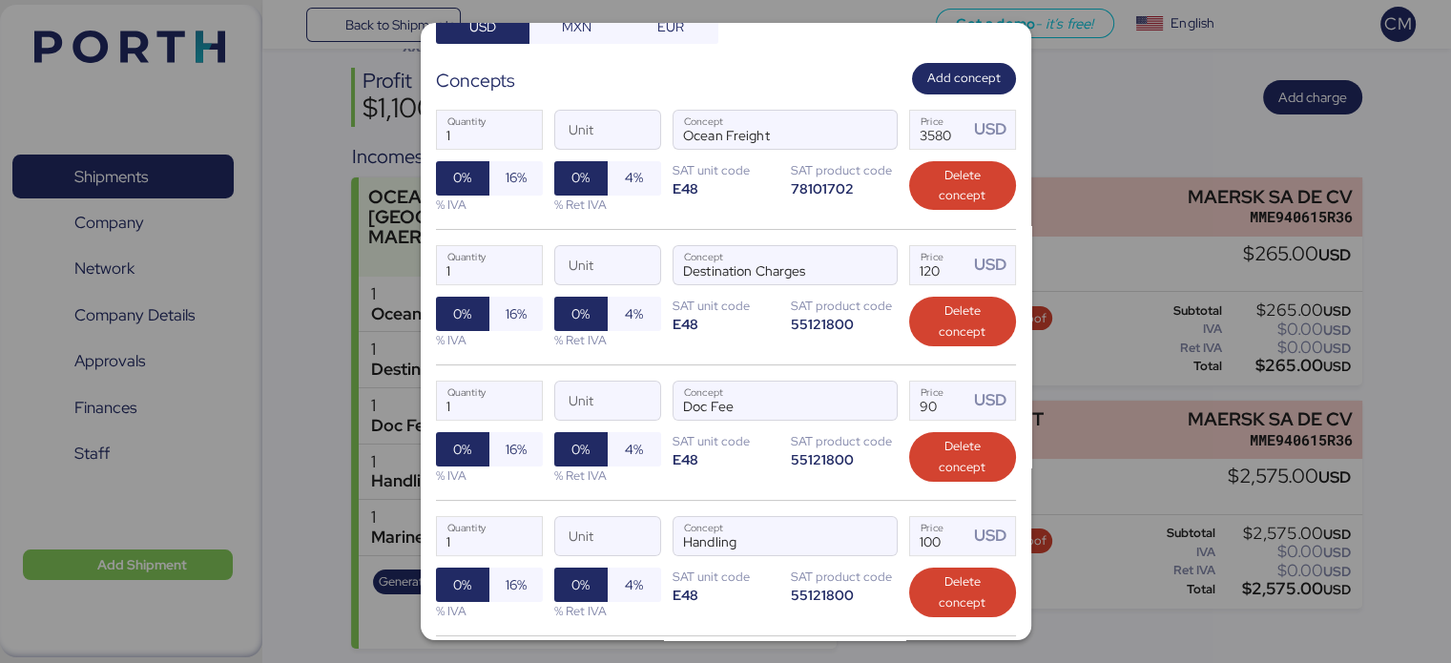
scroll to position [560, 0]
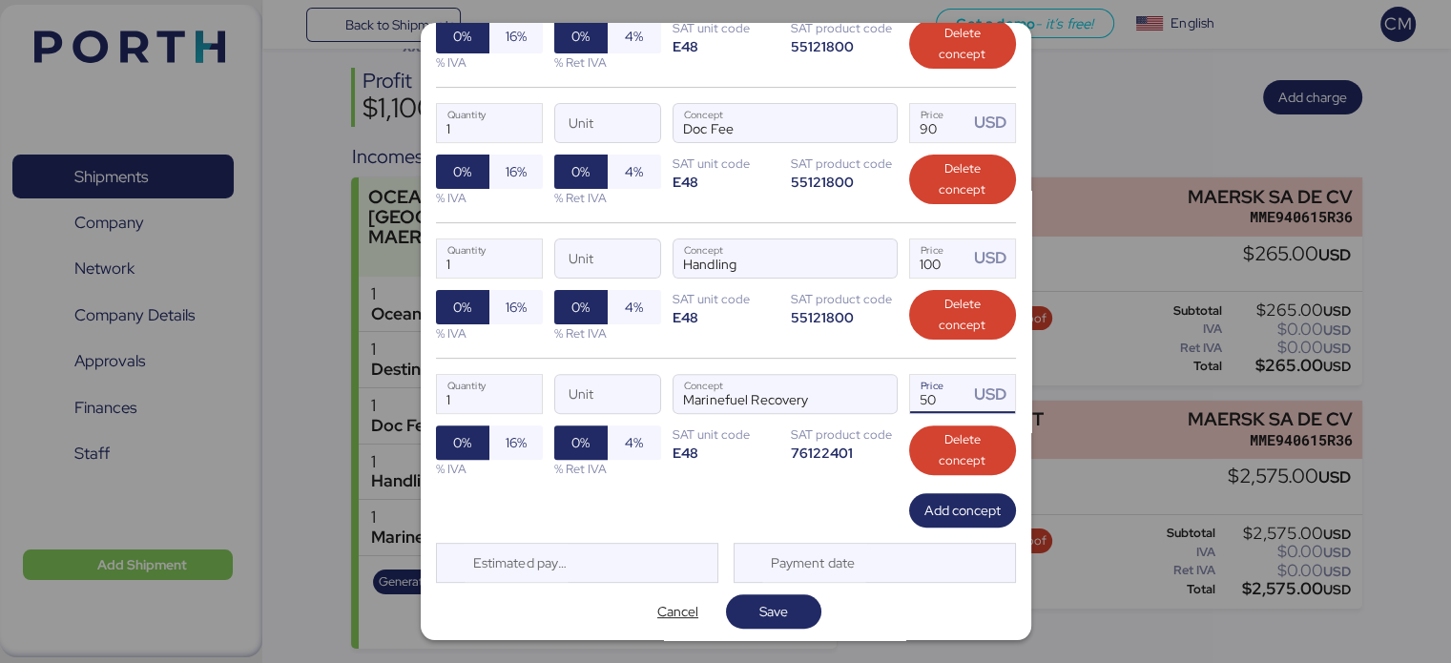
click at [925, 393] on input "50" at bounding box center [939, 394] width 59 height 38
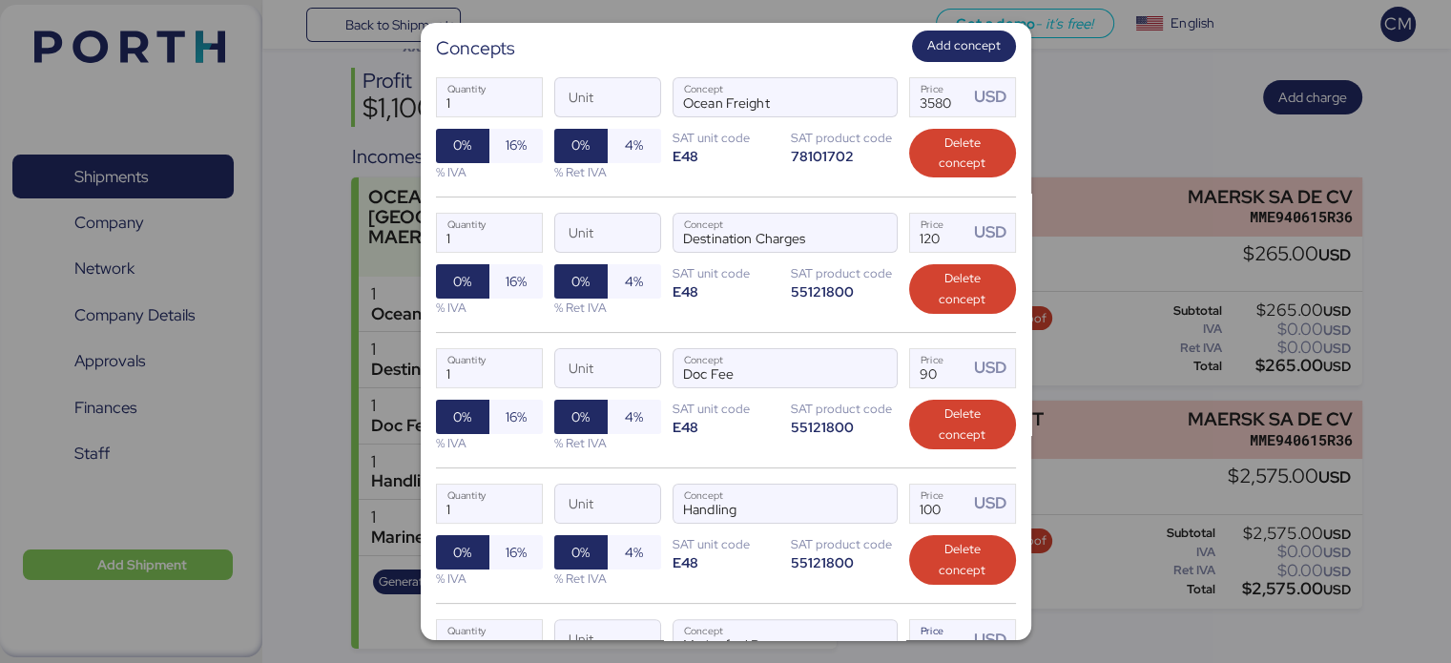
scroll to position [312, 0]
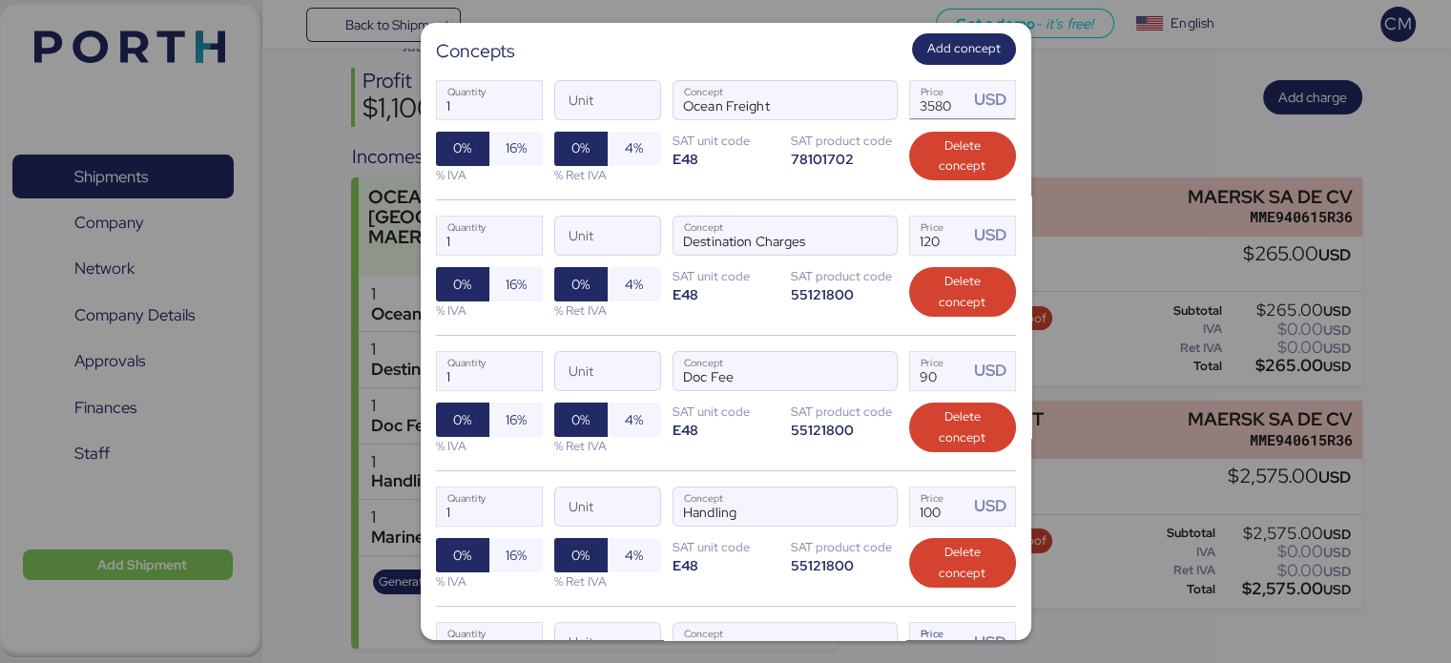
type input "55"
click at [944, 99] on input "3580" at bounding box center [939, 100] width 59 height 38
type input "3580"
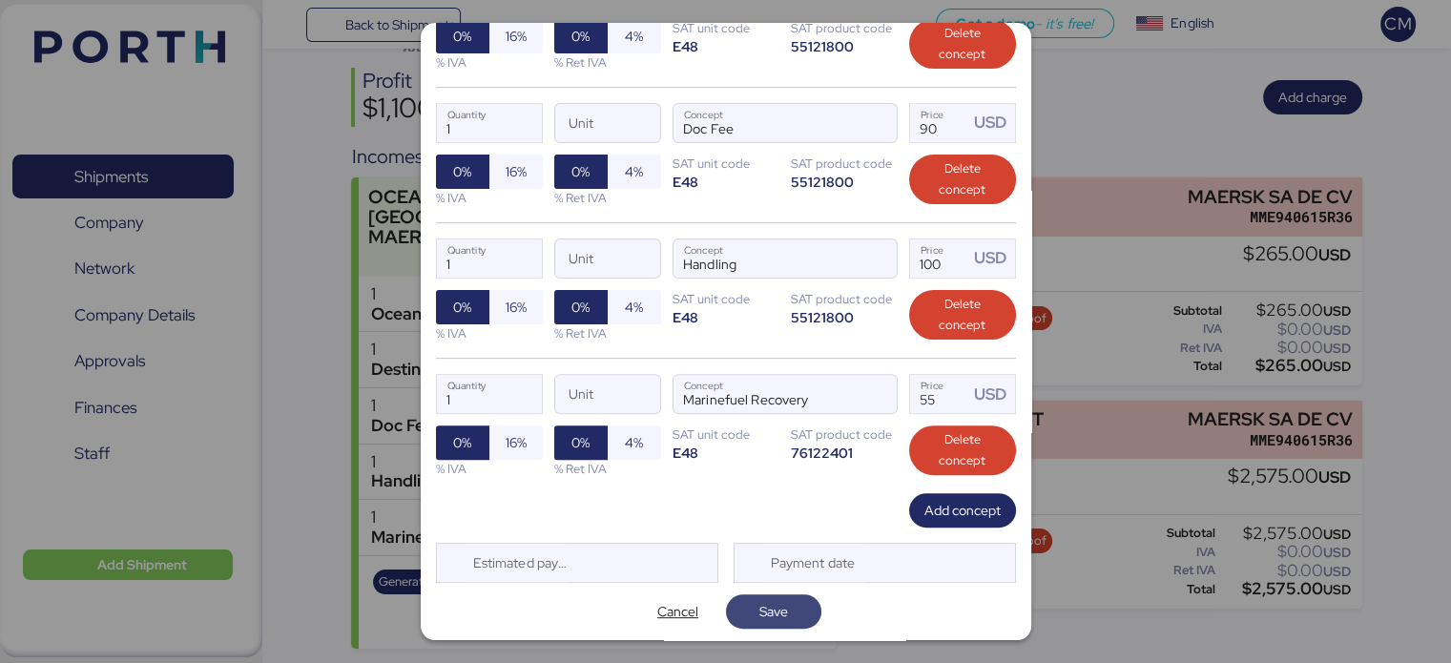
click at [752, 621] on span "Save" at bounding box center [773, 611] width 95 height 34
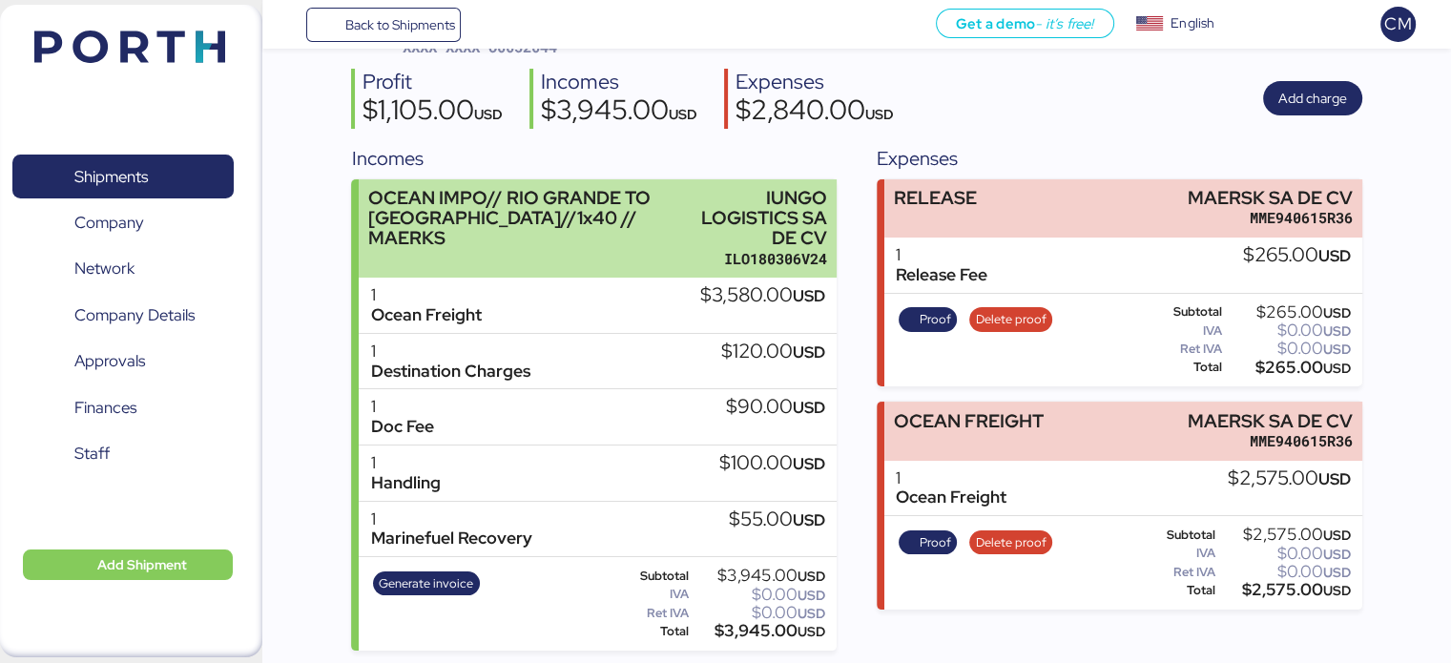
scroll to position [132, 0]
click at [648, 224] on div "OCEAN IMPO// RIO GRANDE TO [GEOGRAPHIC_DATA]//1x40 // MAERKS" at bounding box center [529, 217] width 323 height 60
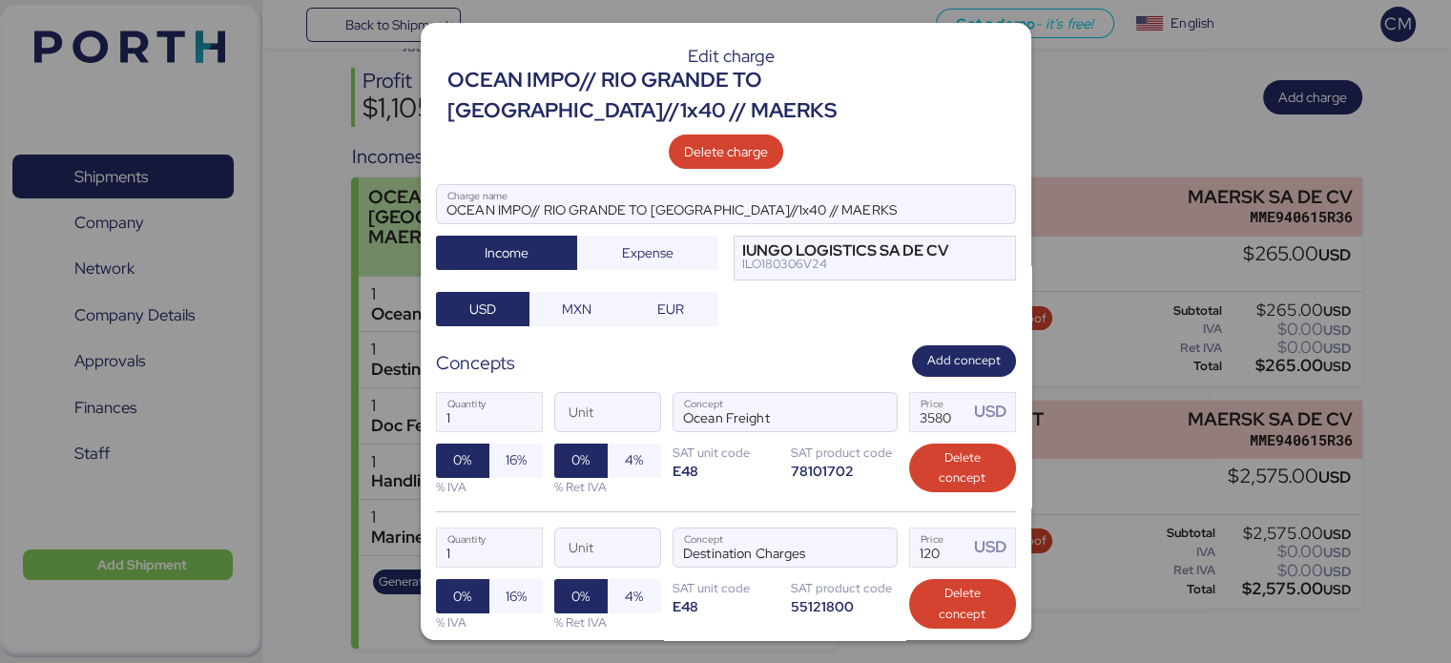
scroll to position [22, 0]
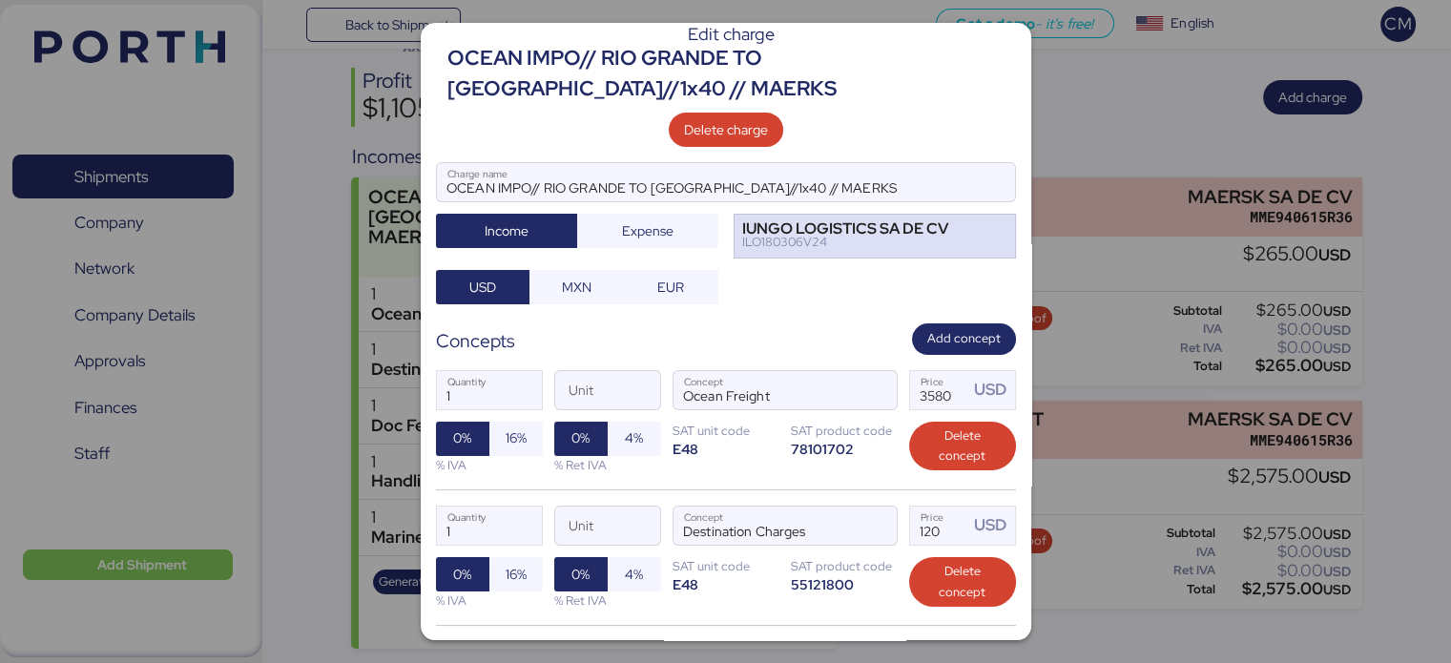
click at [798, 239] on div "ILO180306V24" at bounding box center [845, 242] width 206 height 13
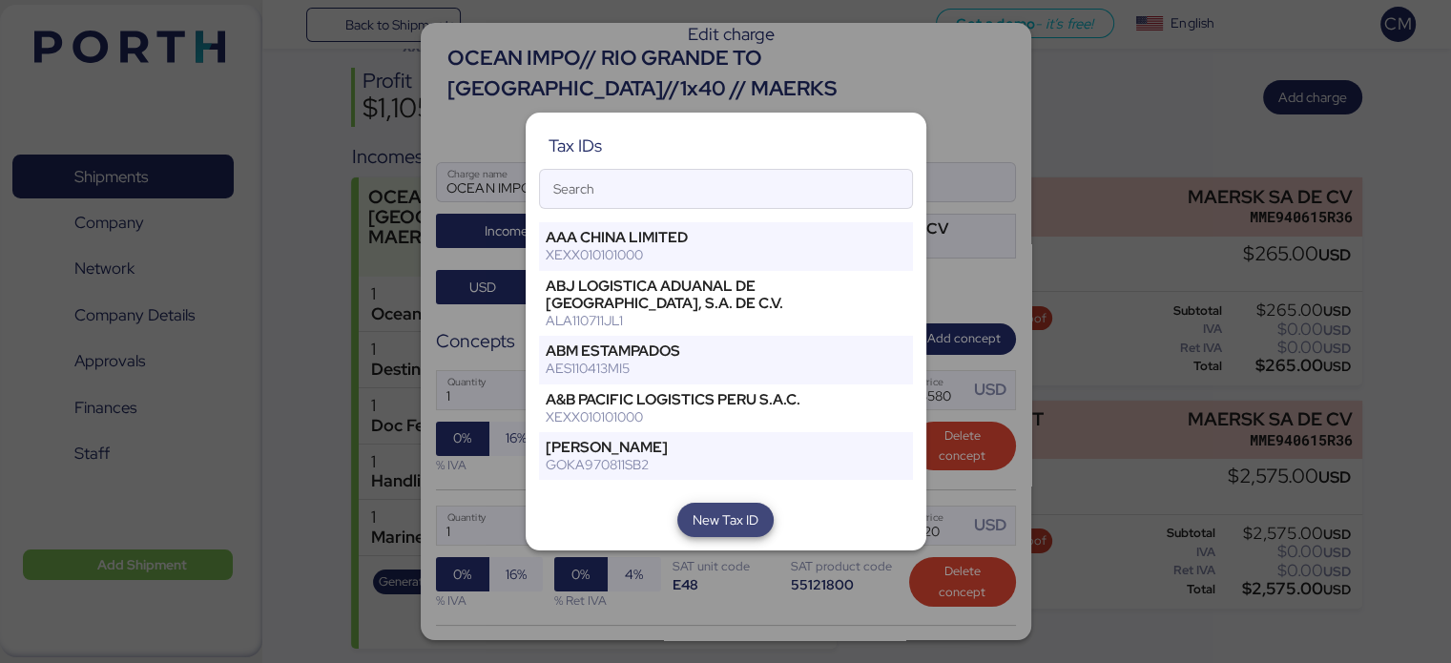
click at [721, 508] on span "New Tax ID" at bounding box center [725, 519] width 66 height 23
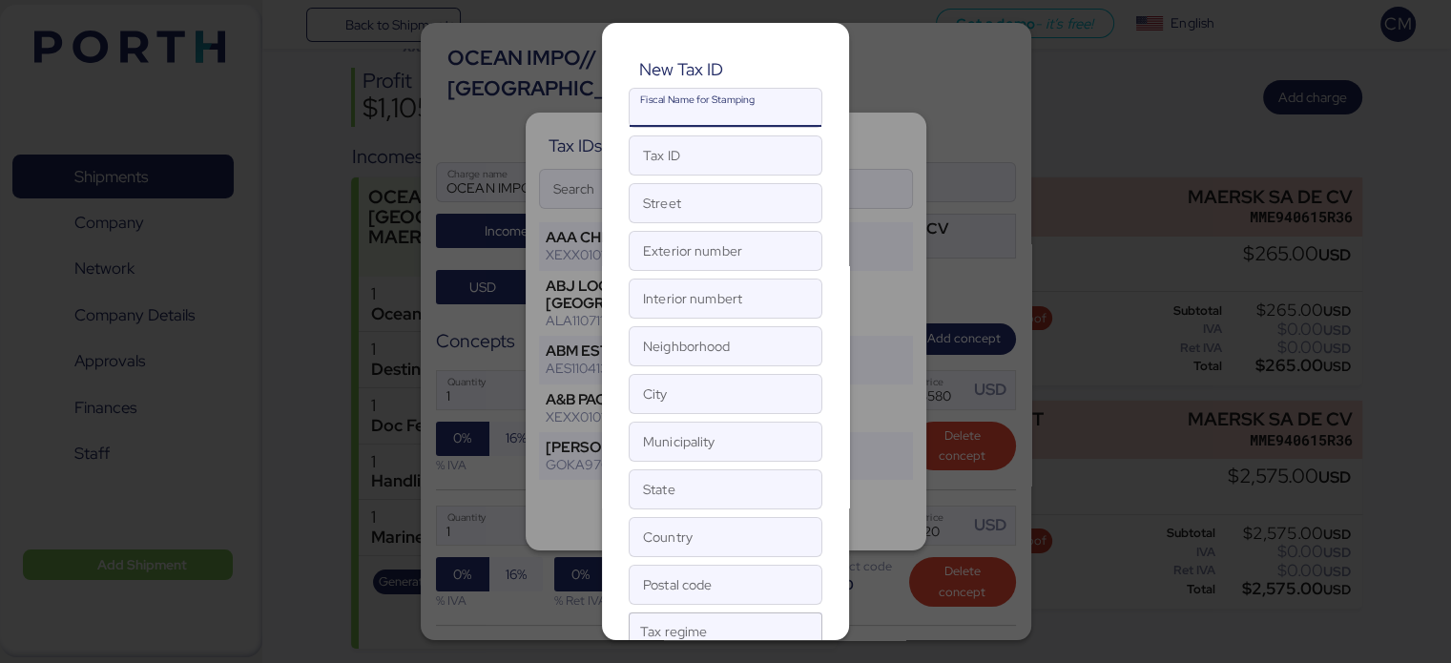
click at [750, 102] on input "Fiscal Name for Stamping" at bounding box center [725, 108] width 192 height 38
click at [730, 152] on input "Tax ID" at bounding box center [725, 155] width 192 height 38
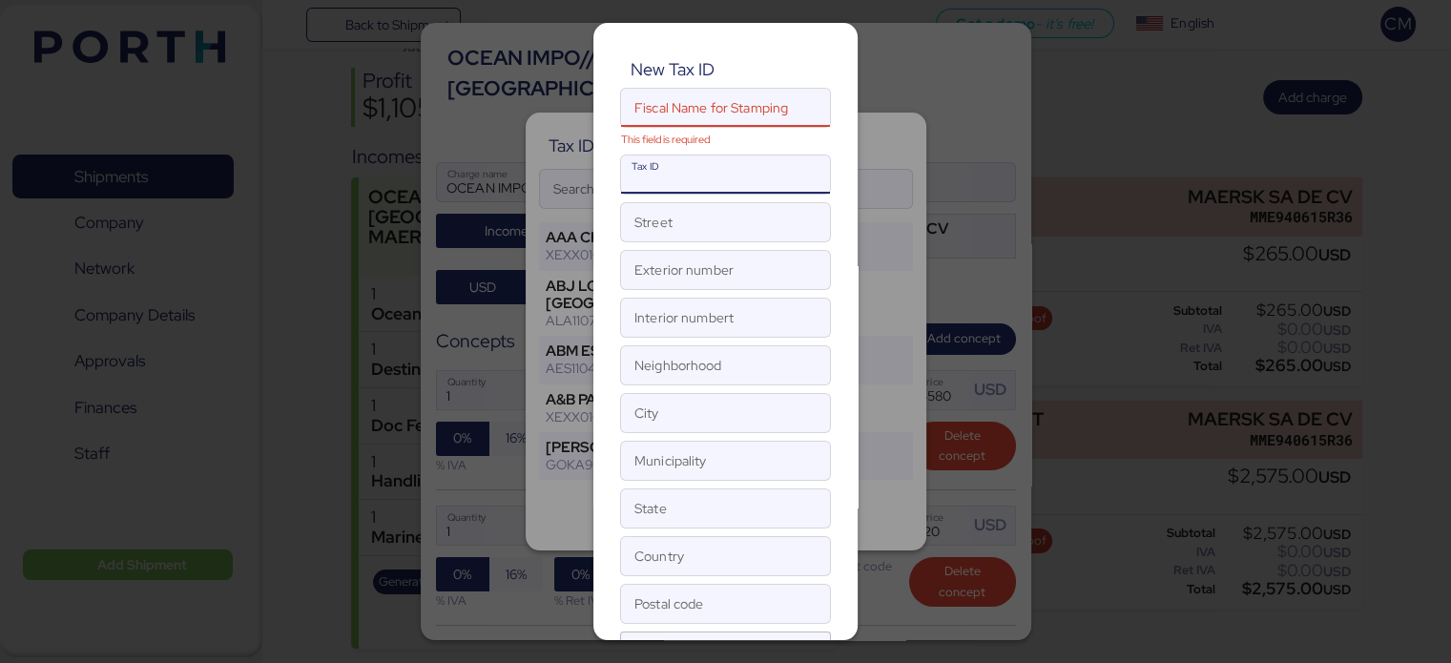
paste input "MST230224L35"
type input "MST230224L35"
click at [730, 113] on input "Fiscal Name for Stamping This field is required" at bounding box center [705, 108] width 169 height 38
paste input "MARPEX SEAFOOD TRADING"
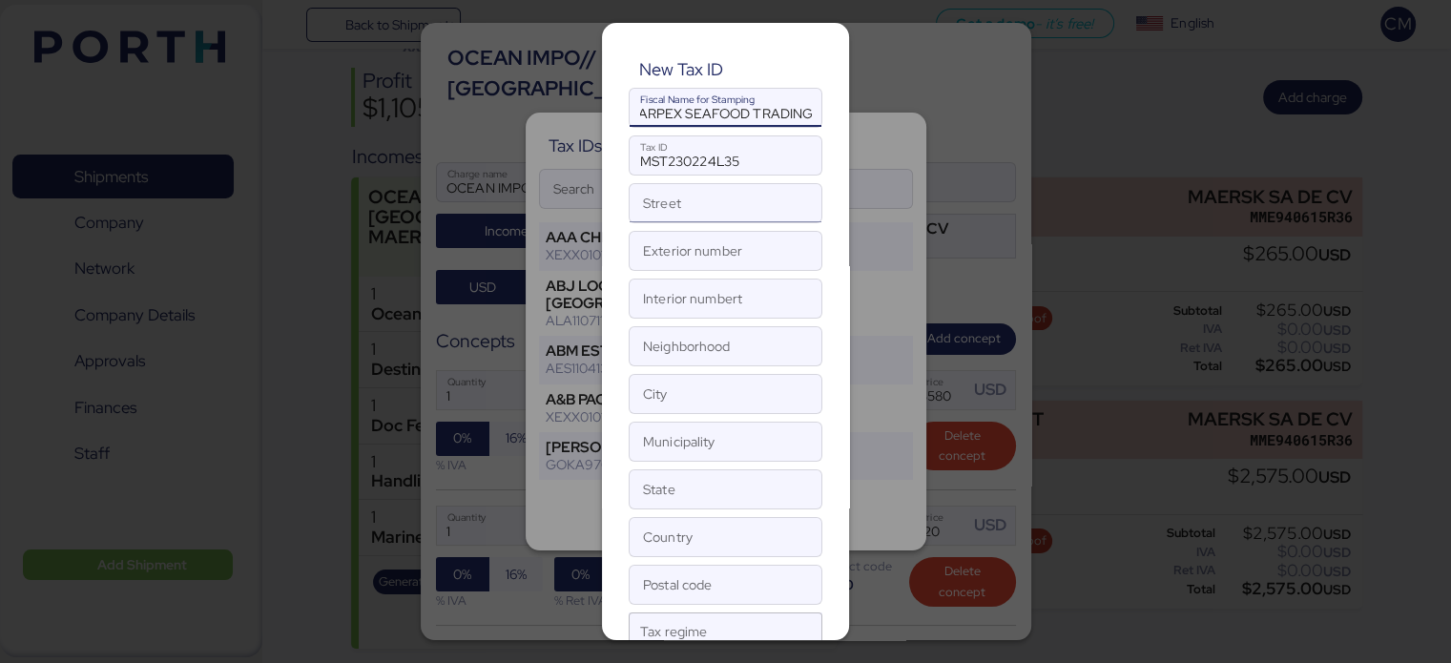
type input "MARPEX SEAFOOD TRADING"
click at [718, 193] on input "Street" at bounding box center [725, 203] width 192 height 38
paste input "[PERSON_NAME]"
type input "[PERSON_NAME]"
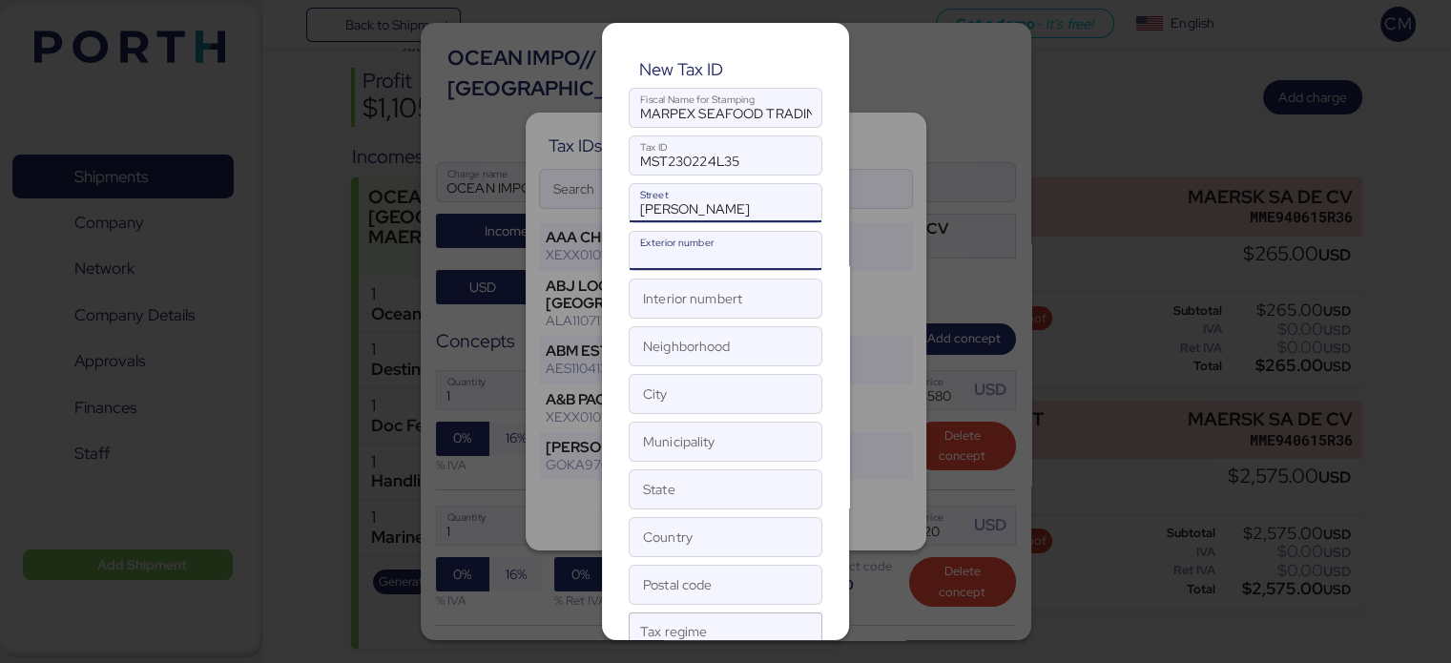
click at [658, 260] on input "Exterior number" at bounding box center [725, 251] width 192 height 38
paste input "3072"
type input "3072"
click at [633, 195] on input "[PERSON_NAME]" at bounding box center [725, 203] width 192 height 38
type input "[PERSON_NAME]"
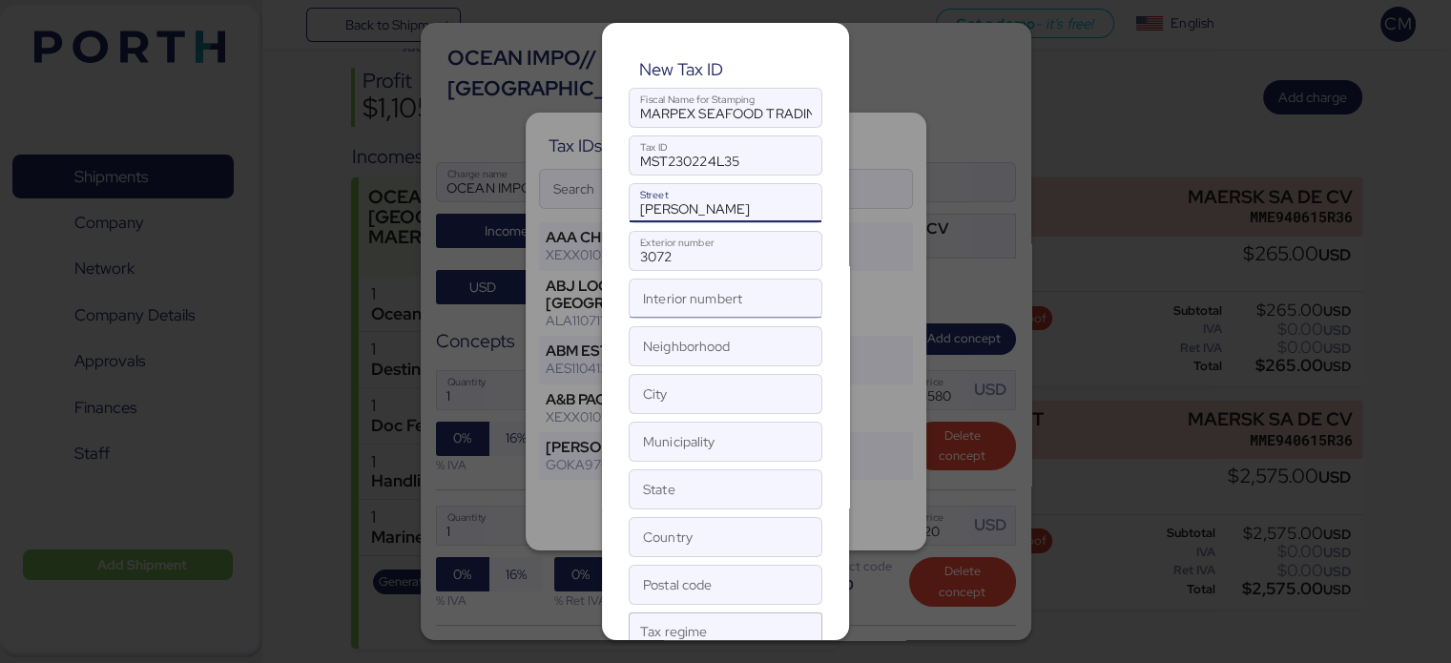
click at [669, 299] on input "Interior numbert" at bounding box center [725, 298] width 192 height 38
click at [669, 335] on input "Neighborhood" at bounding box center [725, 346] width 192 height 38
type input "CHAPALITA"
click at [662, 409] on input "City" at bounding box center [725, 394] width 192 height 38
type input "[GEOGRAPHIC_DATA]"
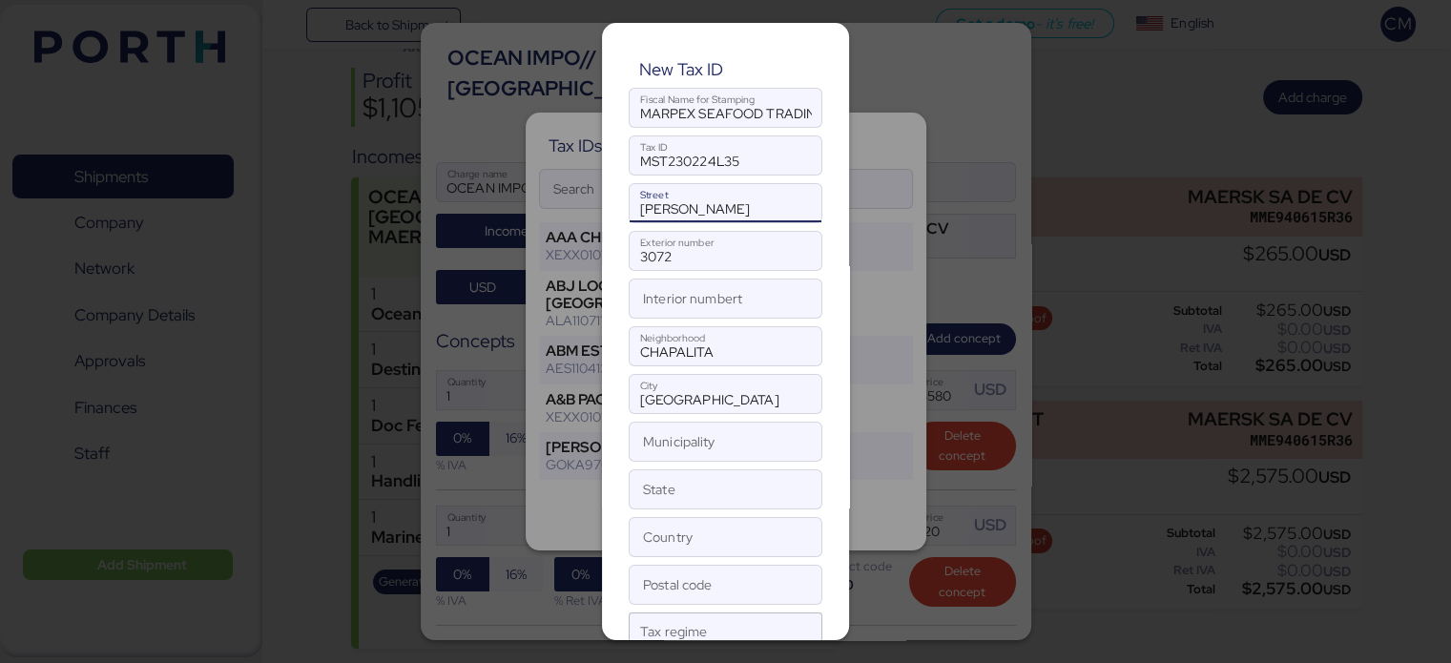
drag, startPoint x: 767, startPoint y: 214, endPoint x: 694, endPoint y: 194, distance: 75.2
click at [694, 194] on input "[PERSON_NAME]" at bounding box center [725, 203] width 192 height 38
type input "[PERSON_NAME]"
click at [707, 356] on input "CHAPALIT" at bounding box center [725, 346] width 192 height 38
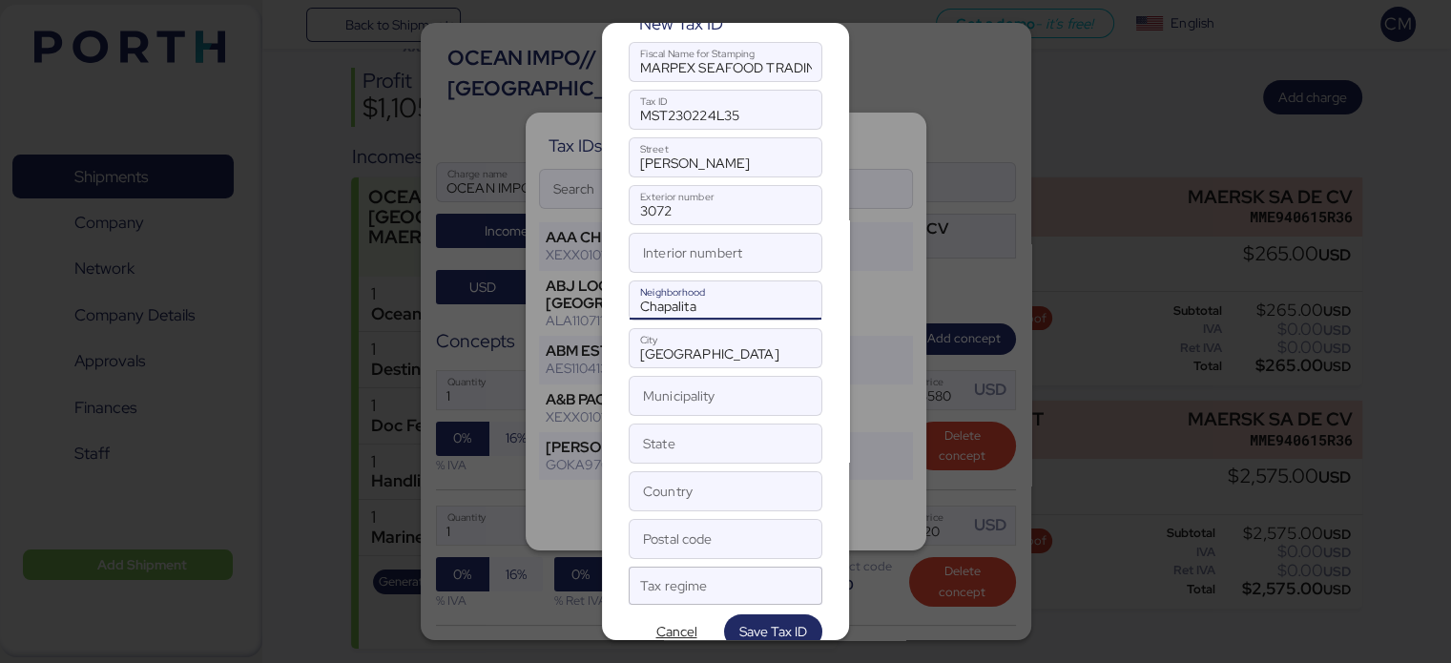
scroll to position [48, 0]
type input "Chapalita"
click at [685, 376] on input "Municipality" at bounding box center [725, 394] width 192 height 38
type input "[GEOGRAPHIC_DATA]"
click at [677, 427] on input "State" at bounding box center [725, 442] width 192 height 38
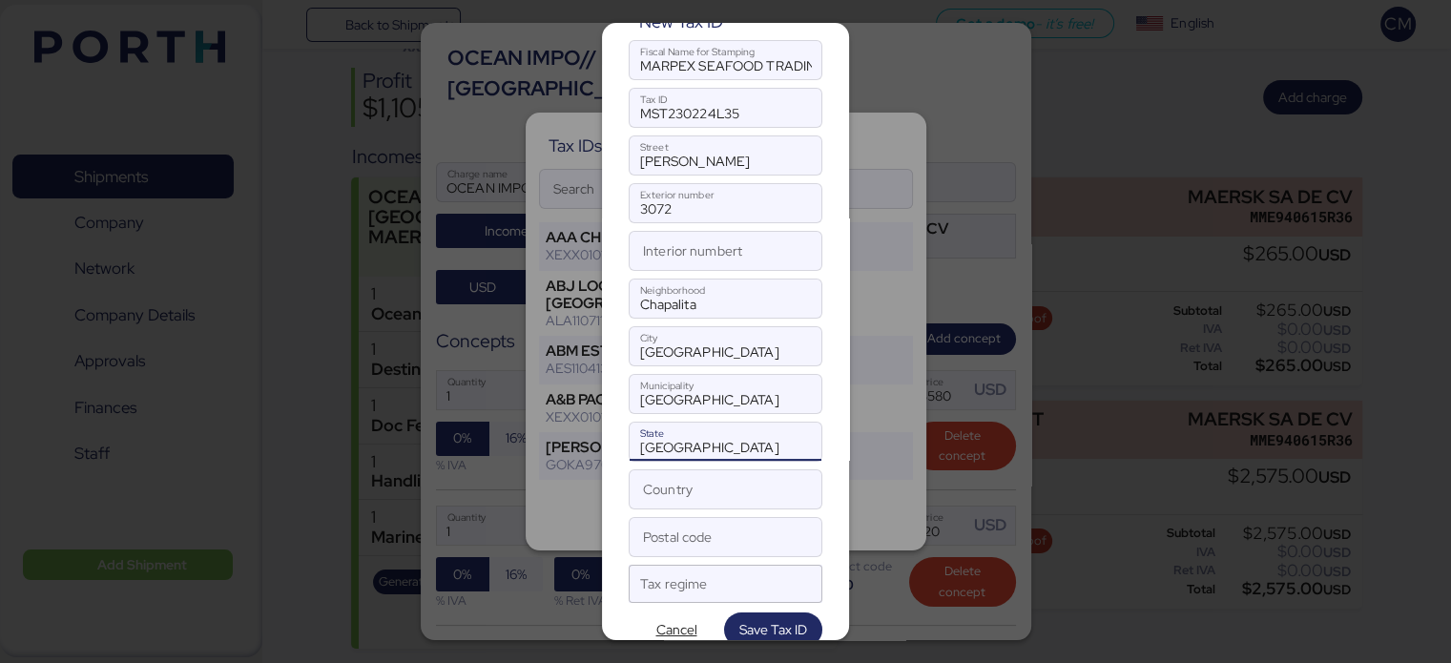
scroll to position [76, 0]
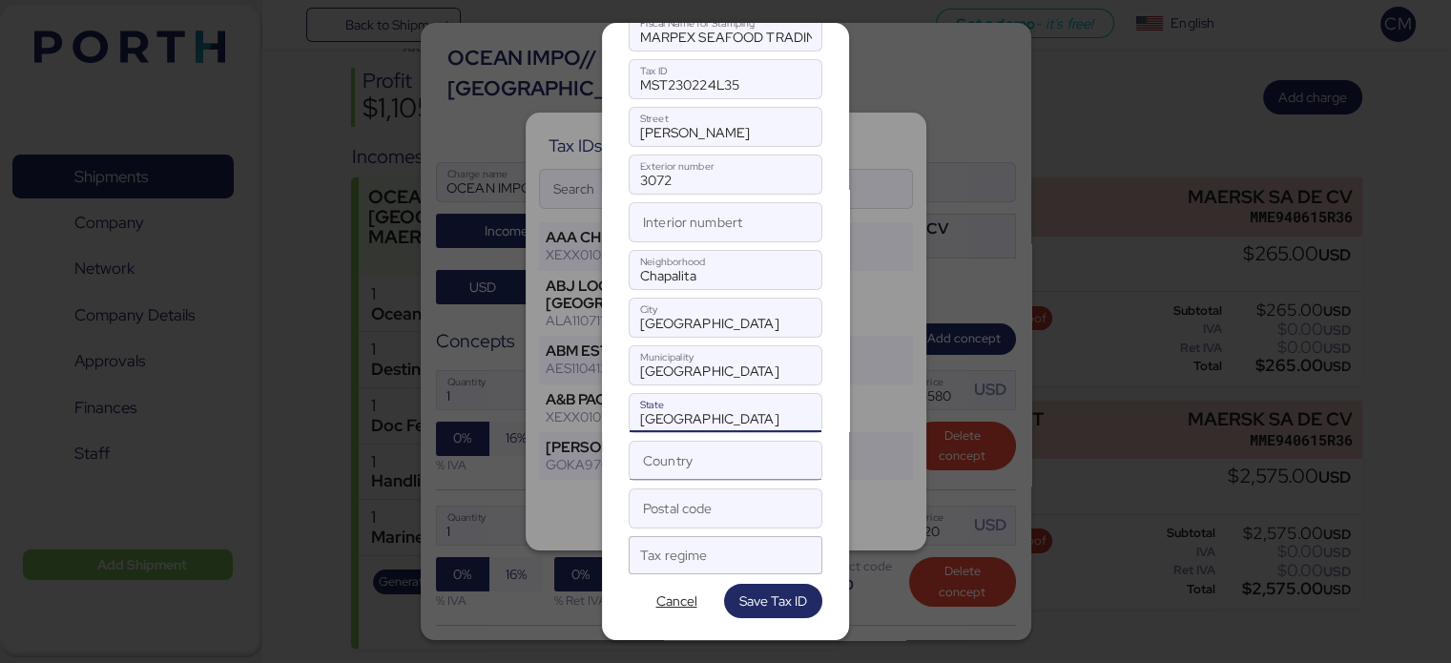
type input "[GEOGRAPHIC_DATA]"
click at [679, 464] on input "Country" at bounding box center [725, 461] width 192 height 38
click at [679, 464] on input "[GEOGRAPHIC_DATA]" at bounding box center [725, 461] width 192 height 38
type input "[GEOGRAPHIC_DATA]"
click at [683, 500] on input "Postal code" at bounding box center [725, 508] width 192 height 38
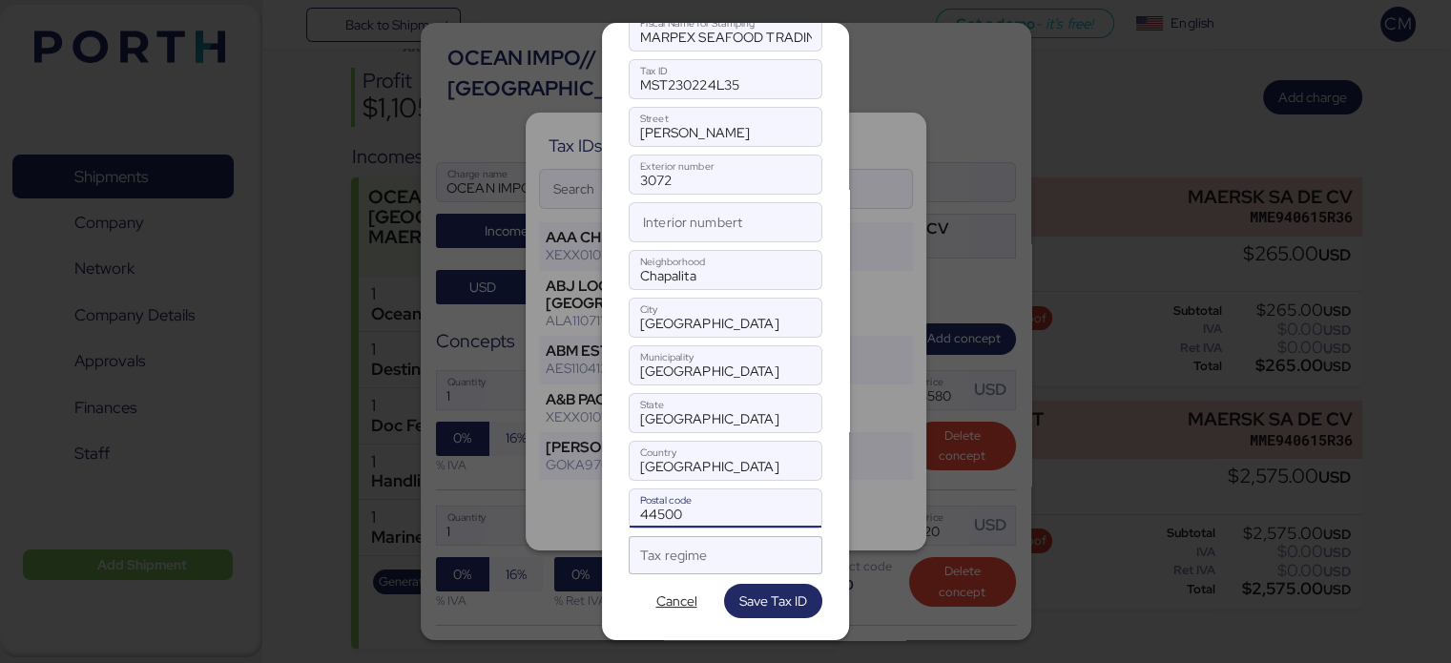
type input "44500"
click at [727, 556] on div at bounding box center [708, 561] width 136 height 25
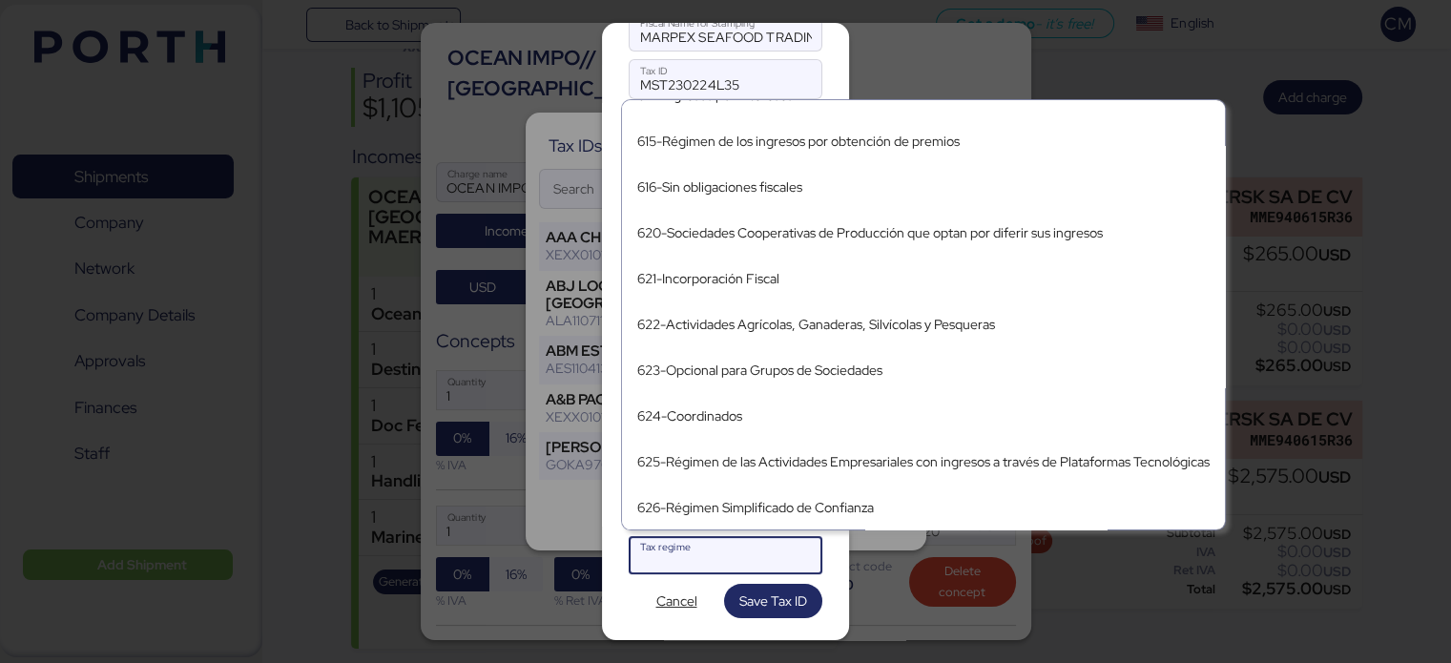
scroll to position [0, 0]
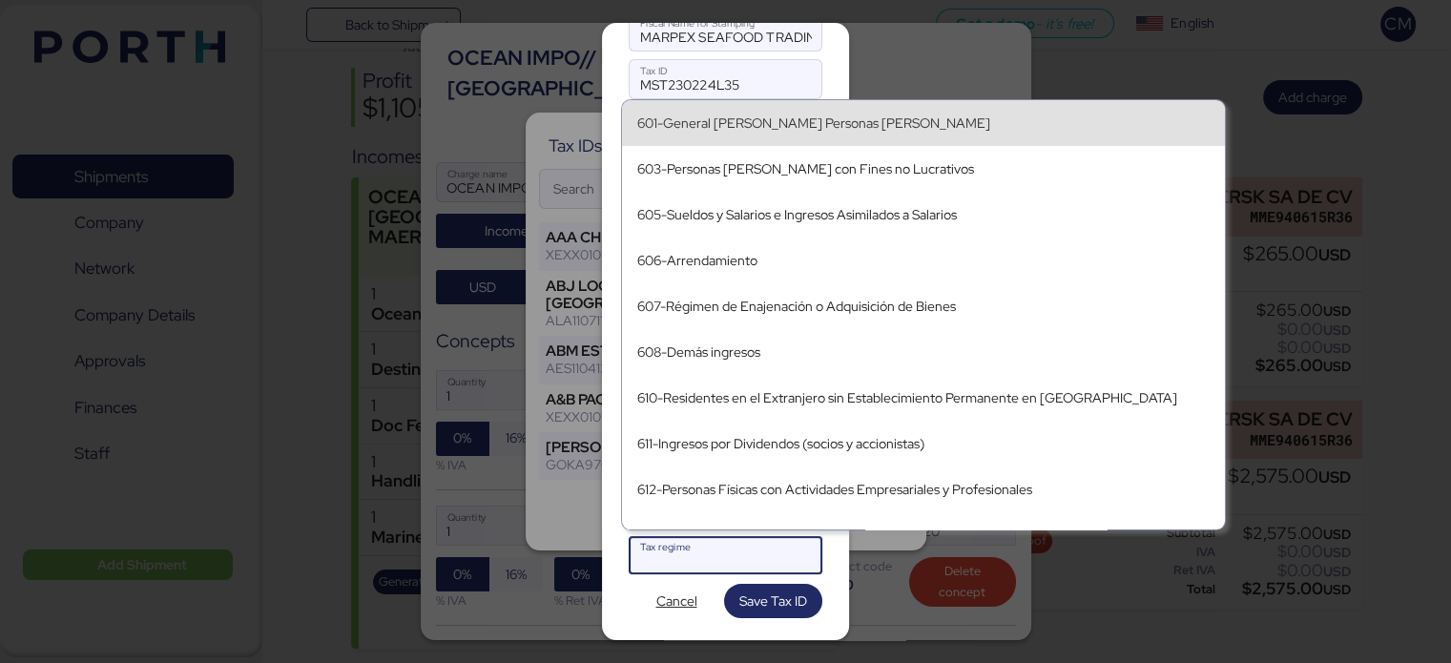
click at [805, 125] on div "601-General [PERSON_NAME] Personas [PERSON_NAME]" at bounding box center [923, 123] width 572 height 16
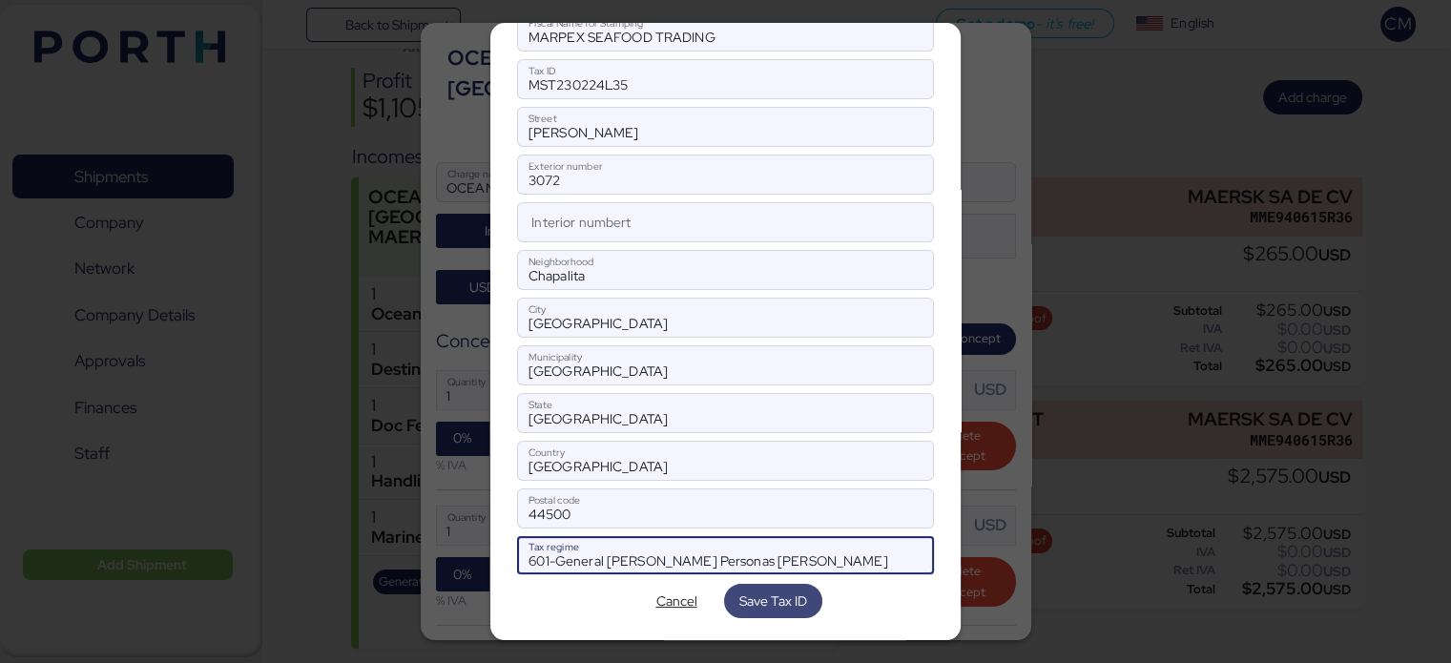
click at [744, 592] on span "Save Tax ID" at bounding box center [773, 600] width 68 height 23
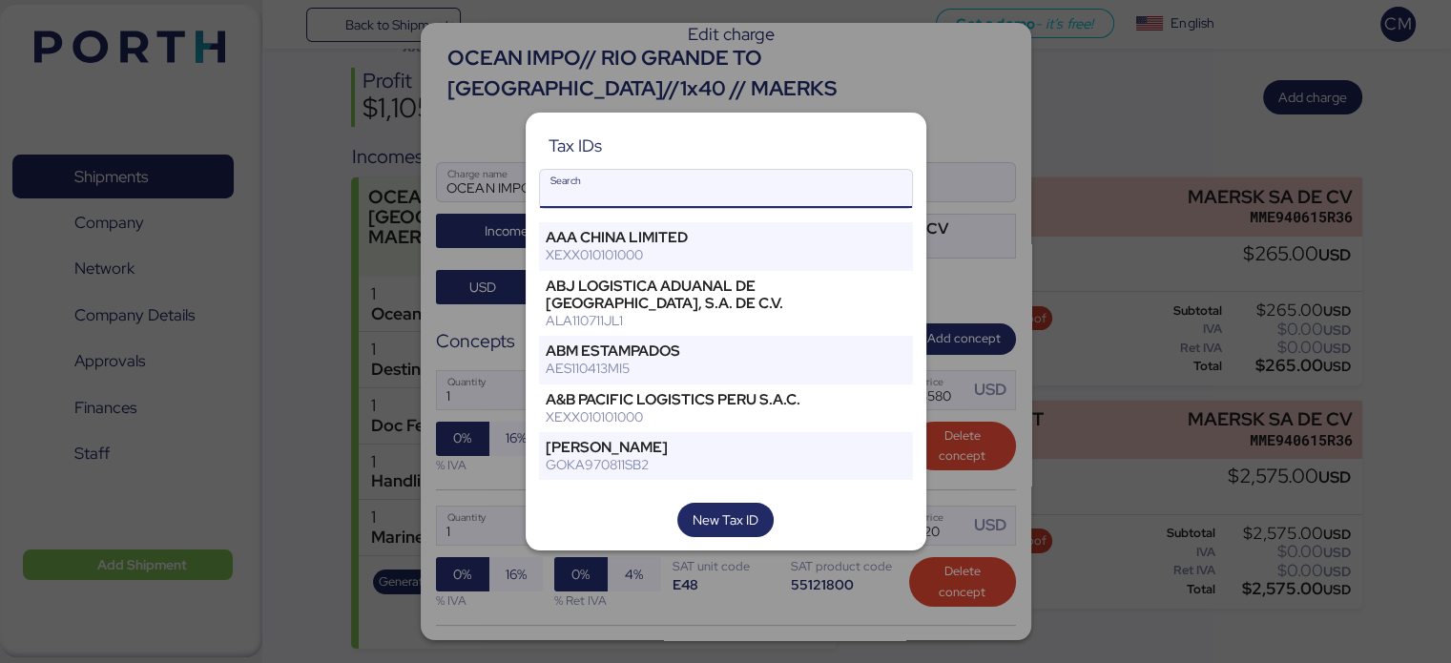
click at [793, 193] on input "Search" at bounding box center [726, 189] width 372 height 38
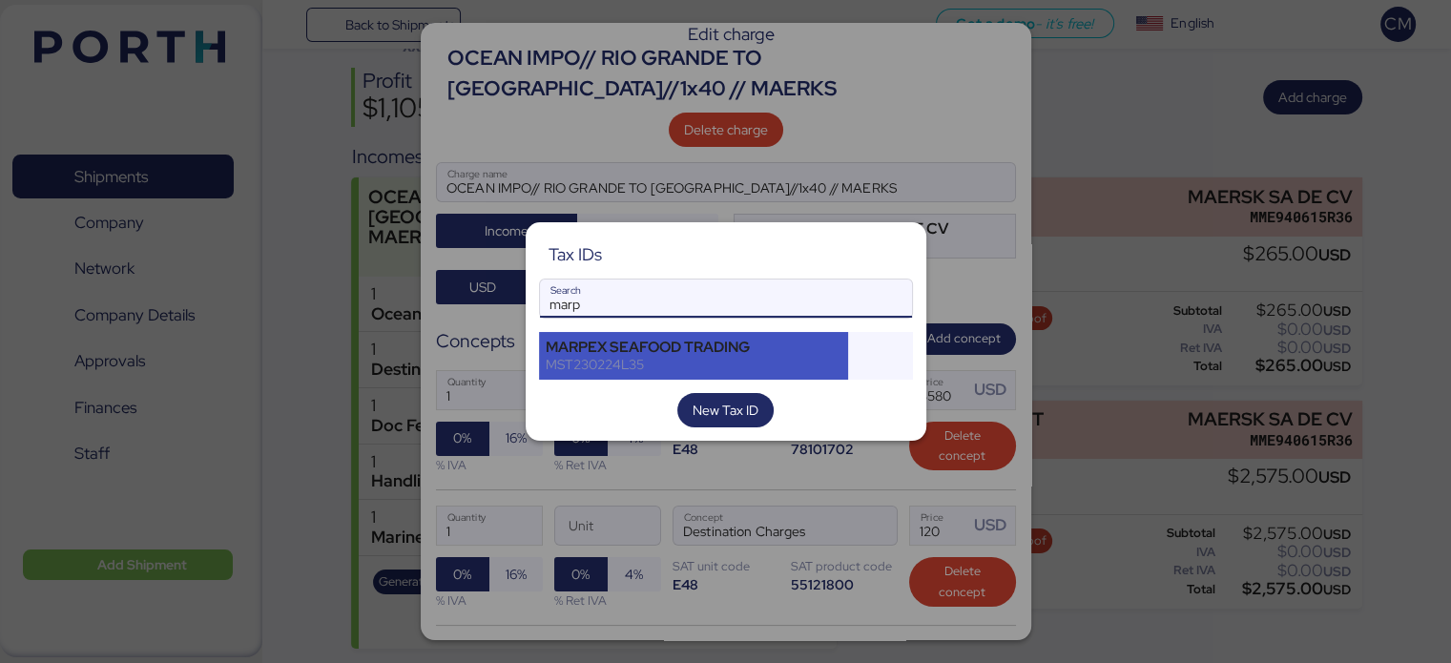
type input "marp"
click at [714, 352] on div "MARPEX SEAFOOD TRADING" at bounding box center [694, 347] width 297 height 17
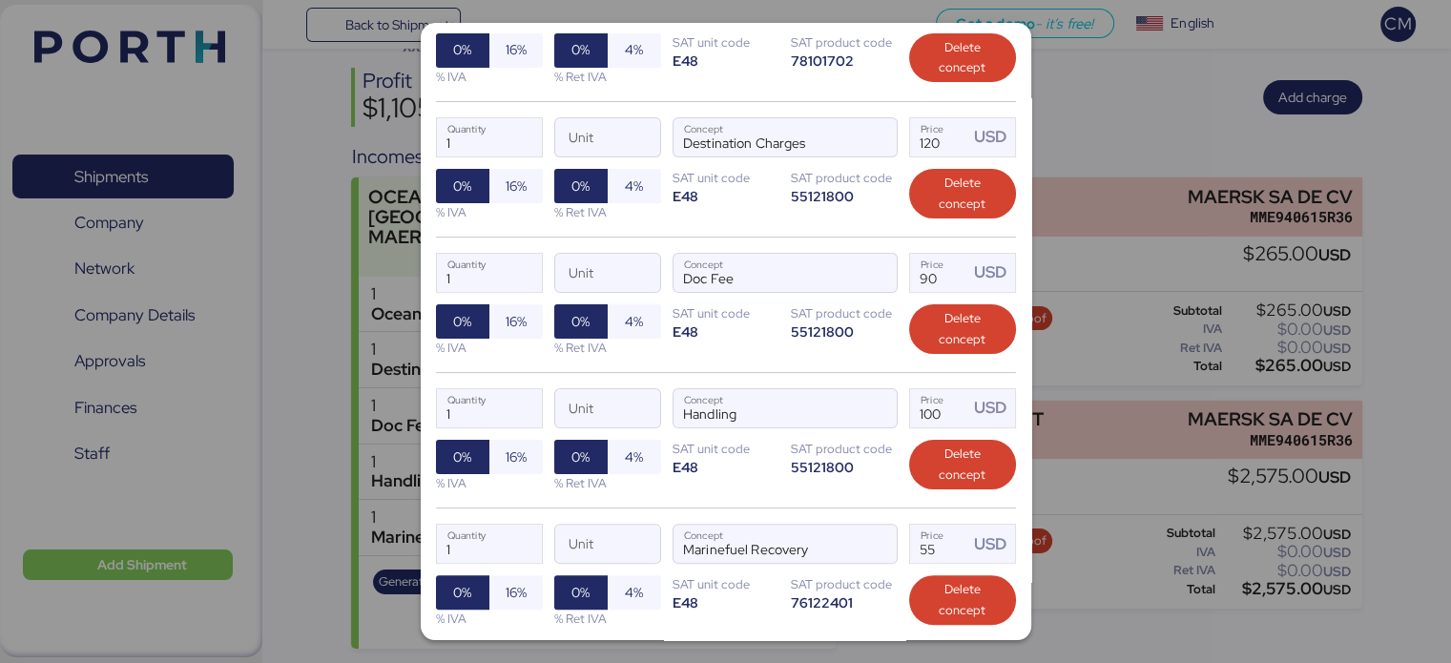
scroll to position [560, 0]
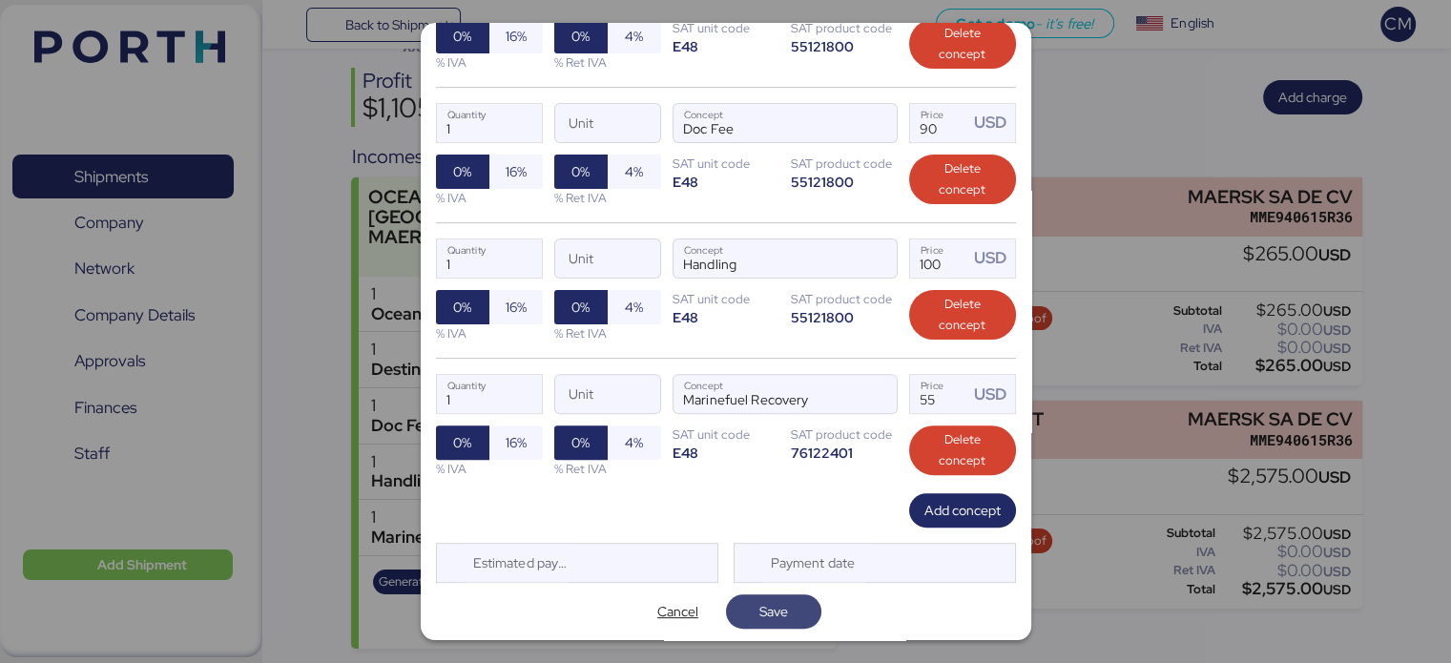
click at [750, 616] on span "Save" at bounding box center [773, 611] width 65 height 27
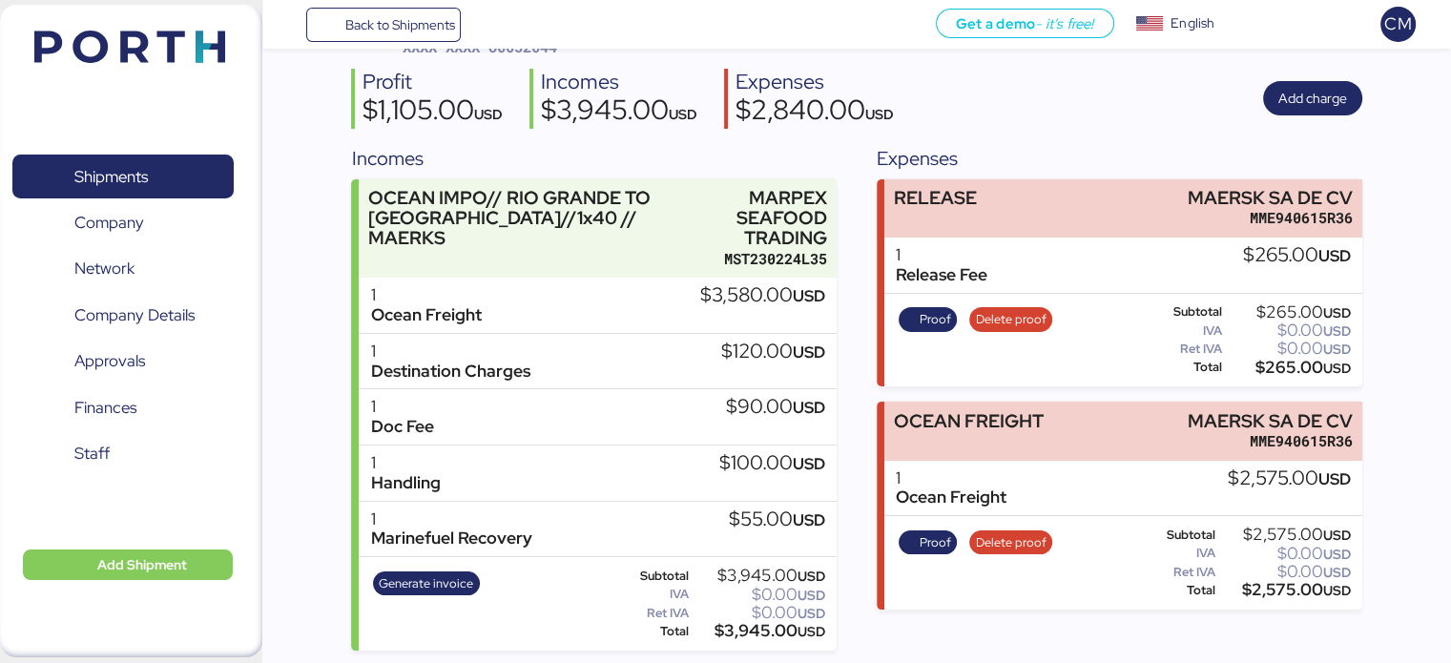
scroll to position [132, 0]
click at [1190, 113] on div "Profit $1,105.00 USD Incomes $3,945.00 USD Expenses $2,840.00 USD Add charge" at bounding box center [856, 98] width 1010 height 60
click at [1169, 98] on div "Profit $1,105.00 USD Incomes $3,945.00 USD Expenses $2,840.00 USD Add charge" at bounding box center [856, 98] width 1010 height 60
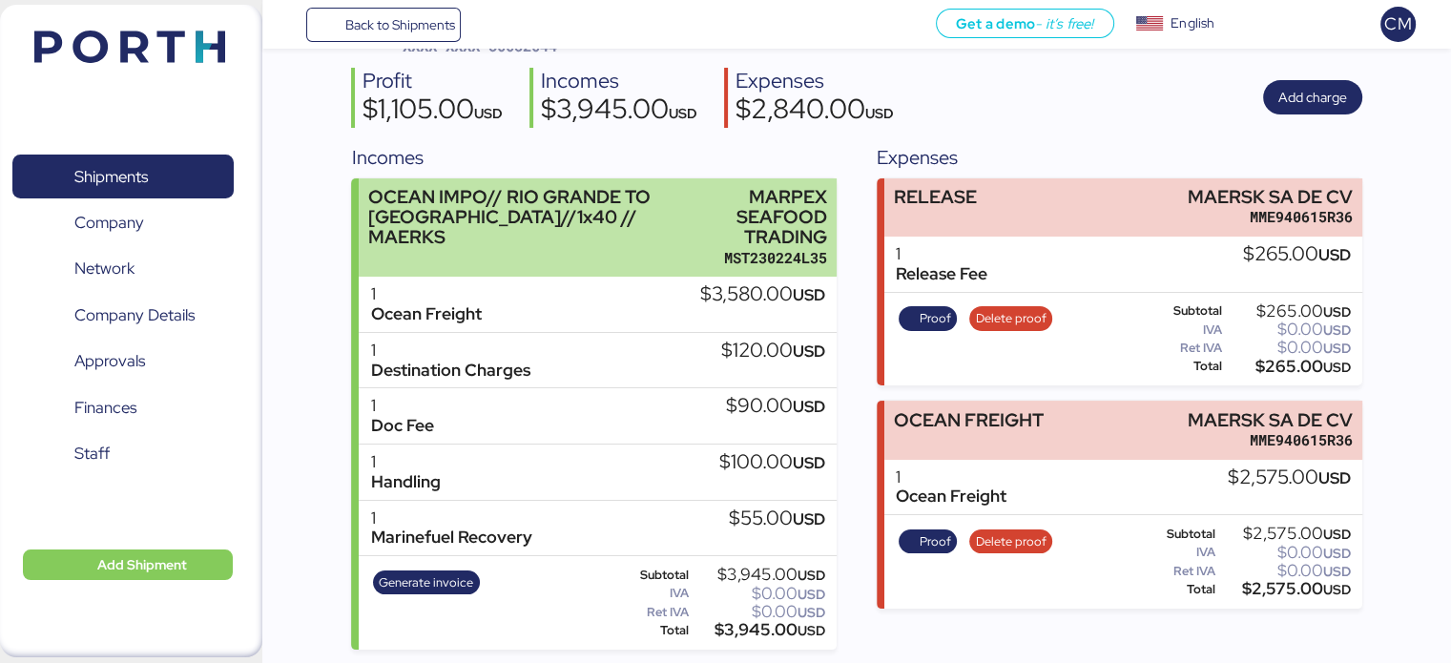
click at [712, 237] on div "MARPEX SEAFOOD TRADING" at bounding box center [762, 217] width 131 height 60
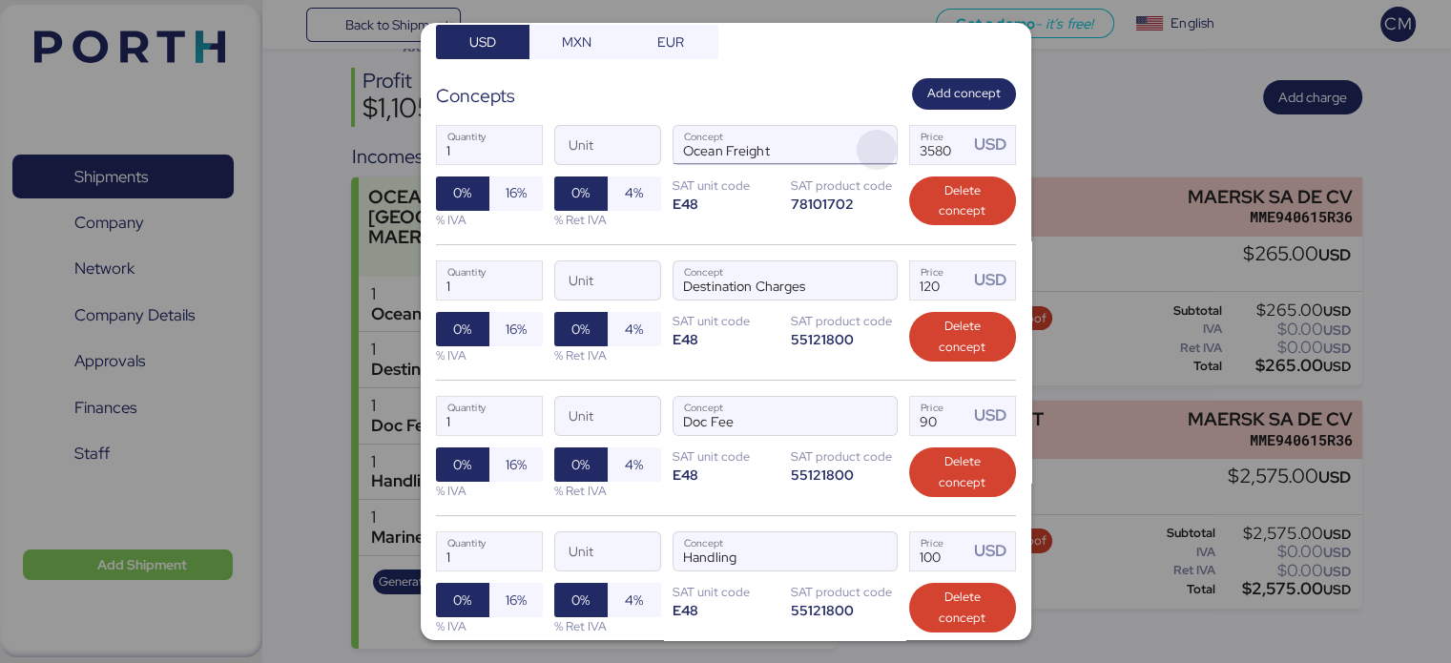
scroll to position [292, 0]
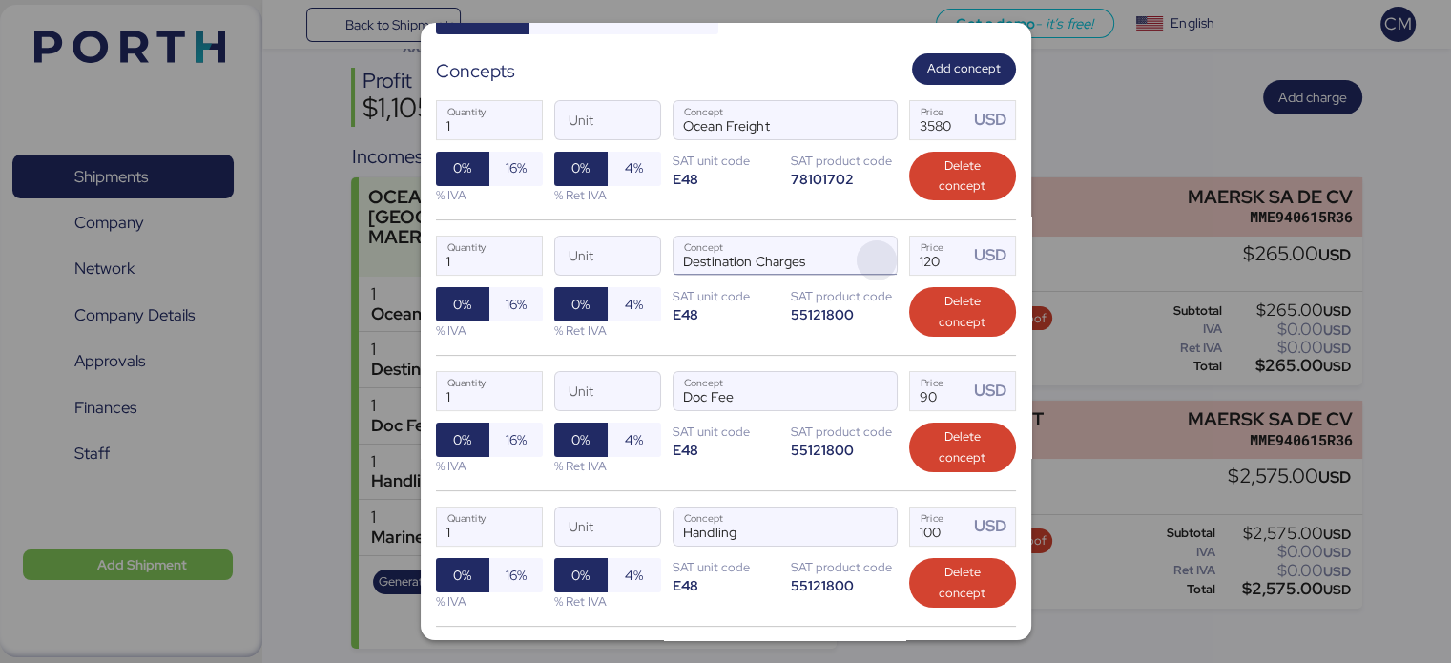
click at [857, 262] on span "button" at bounding box center [876, 260] width 40 height 40
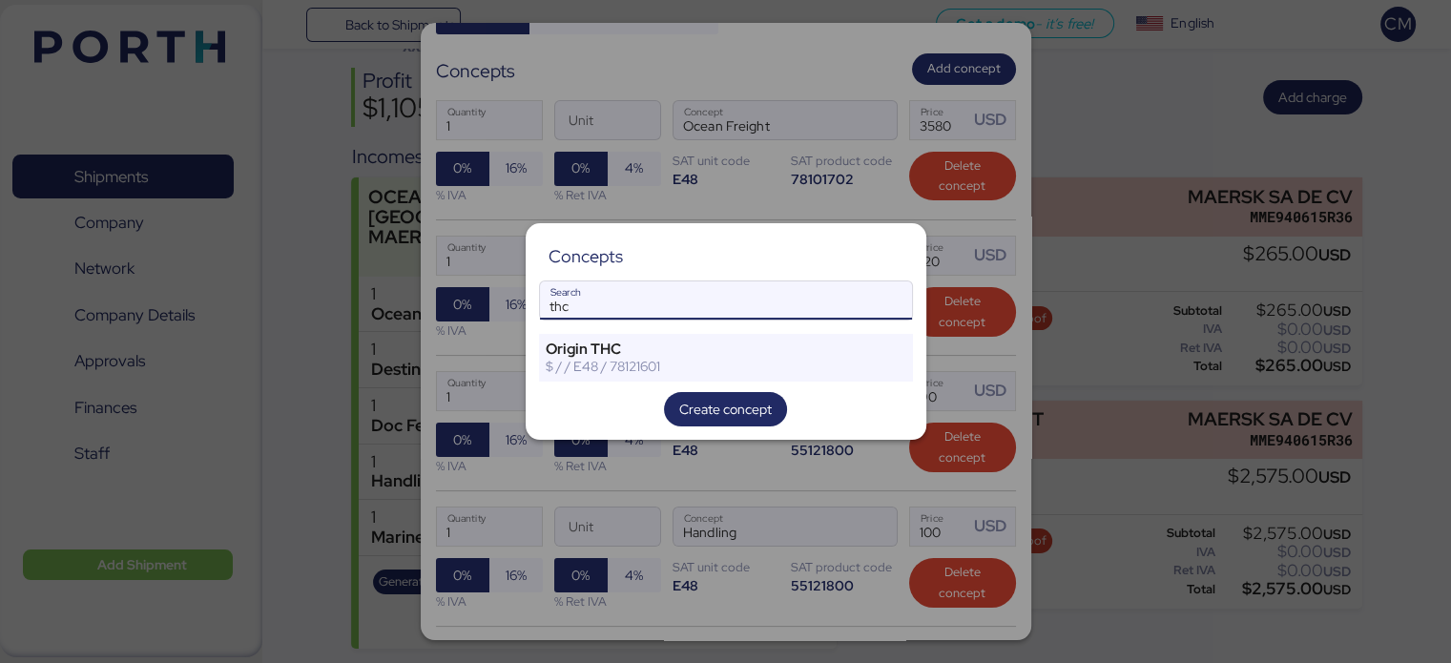
type input "thc"
click at [856, 221] on div at bounding box center [725, 331] width 1451 height 663
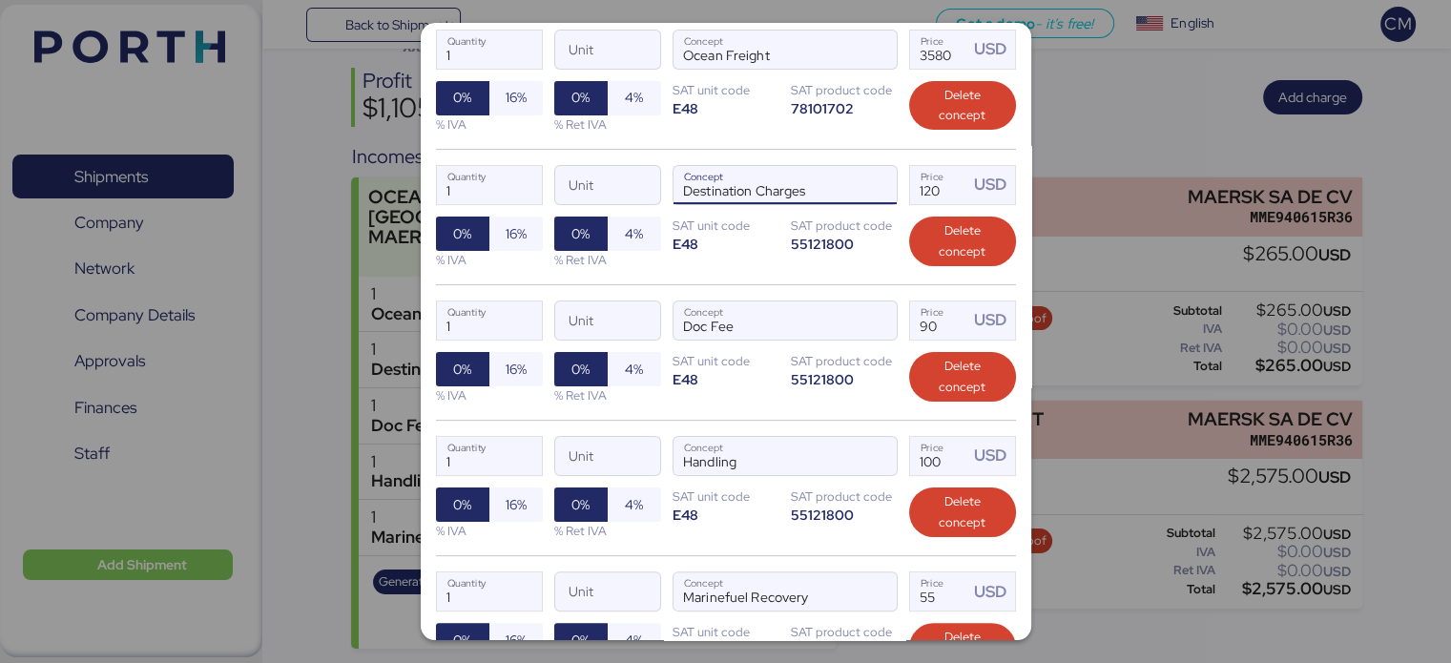
scroll to position [560, 0]
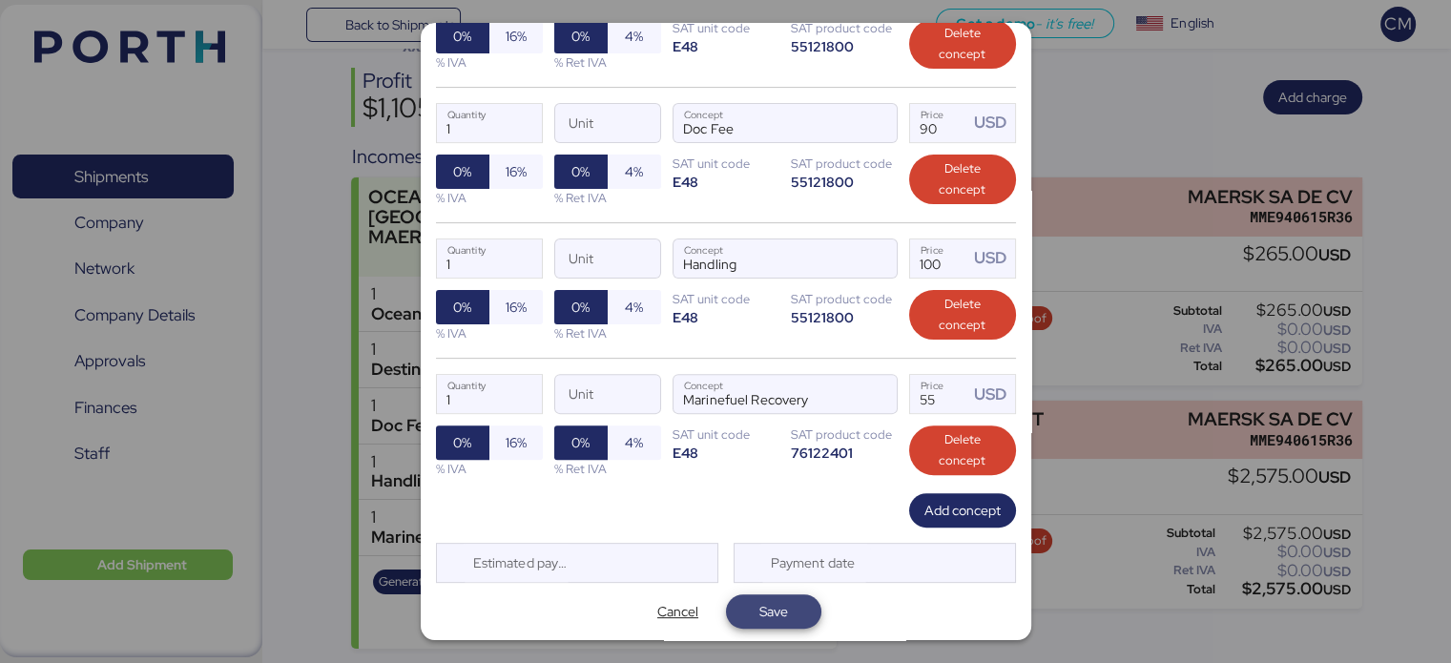
click at [744, 606] on span "Save" at bounding box center [773, 611] width 65 height 27
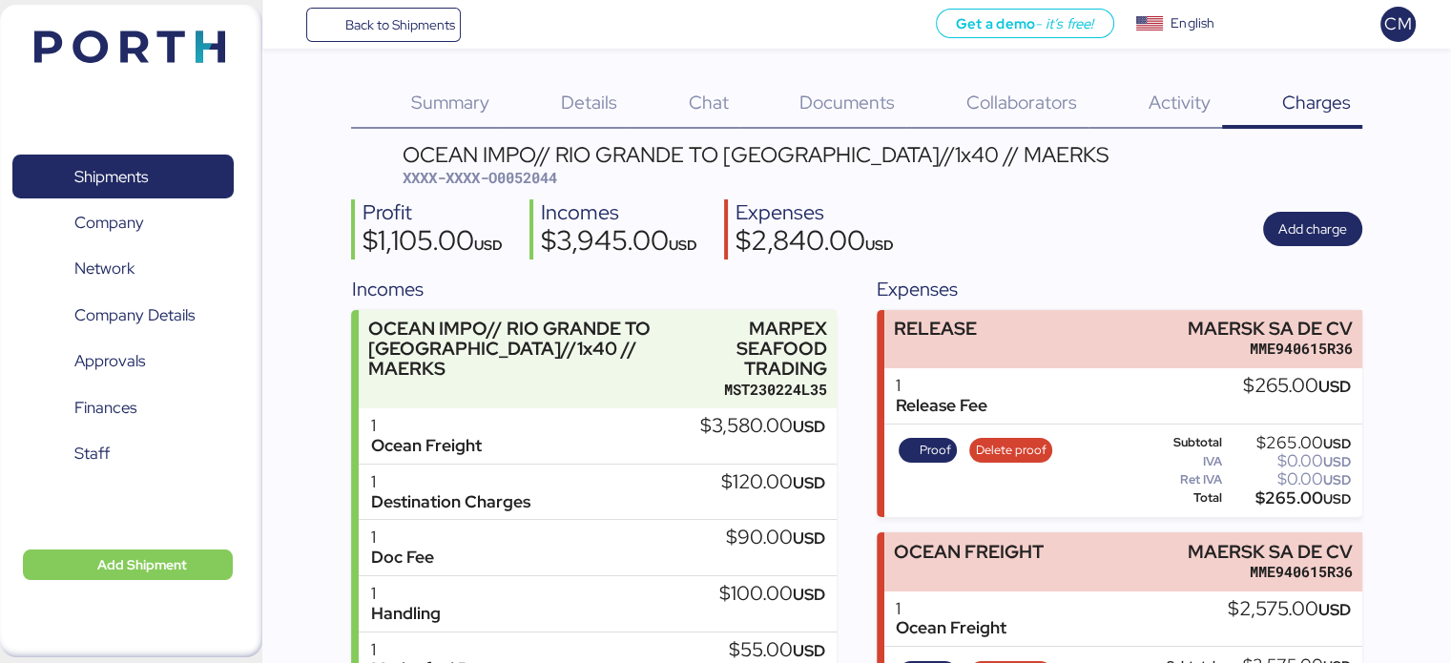
scroll to position [132, 0]
